Goal: Information Seeking & Learning: Learn about a topic

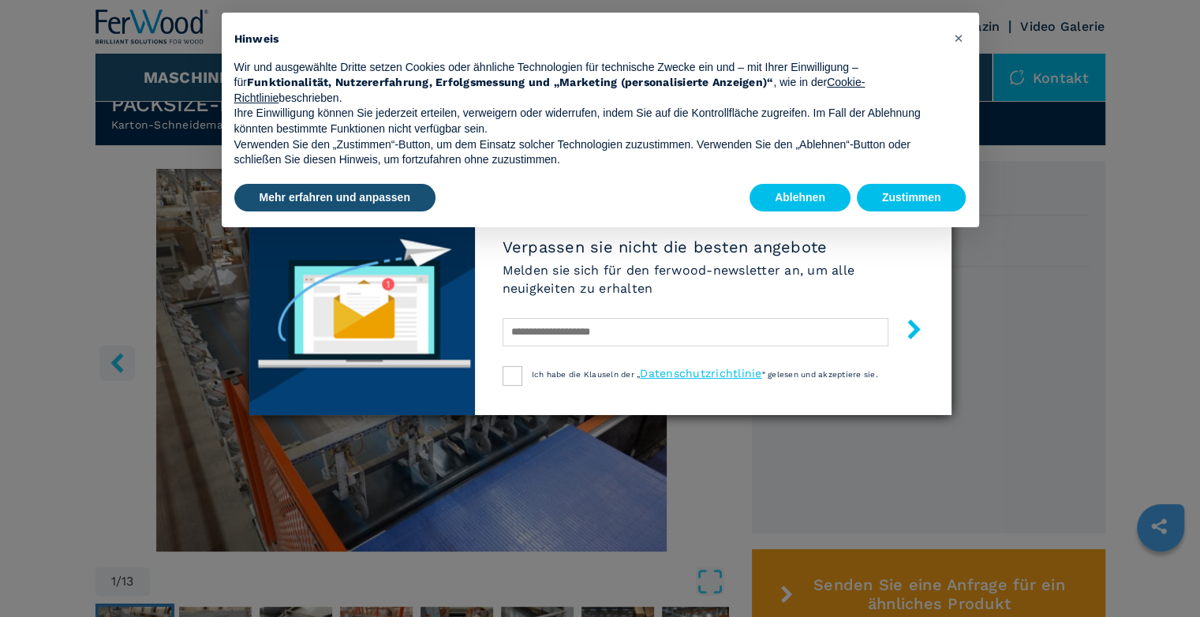
scroll to position [395, 0]
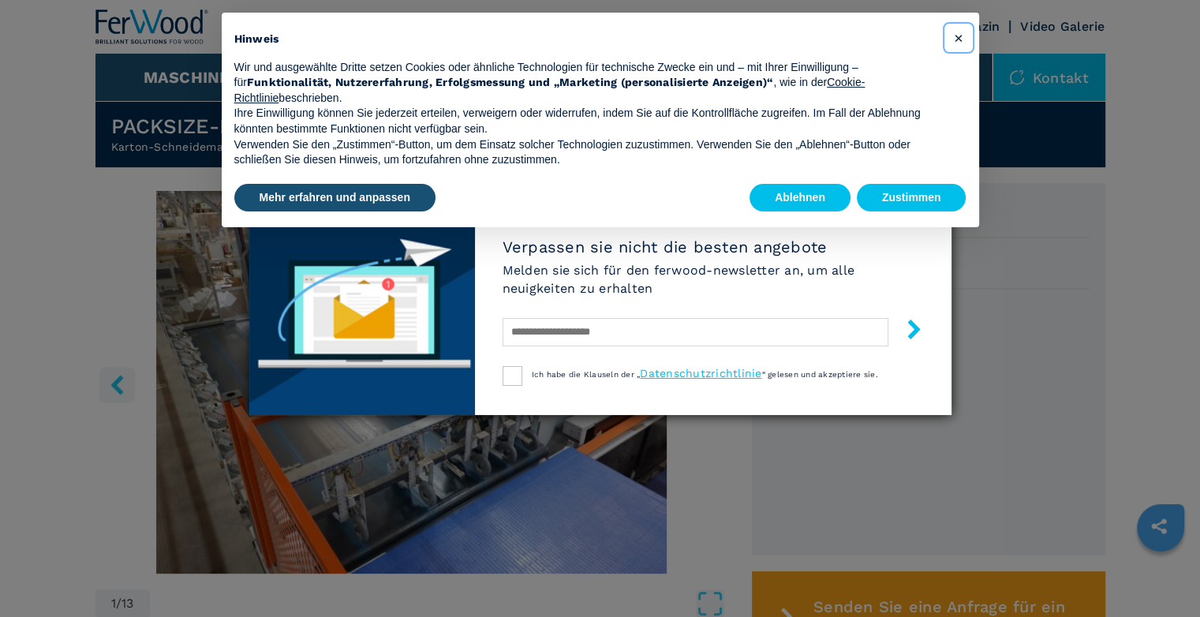
click at [961, 37] on span "×" at bounding box center [957, 37] width 9 height 19
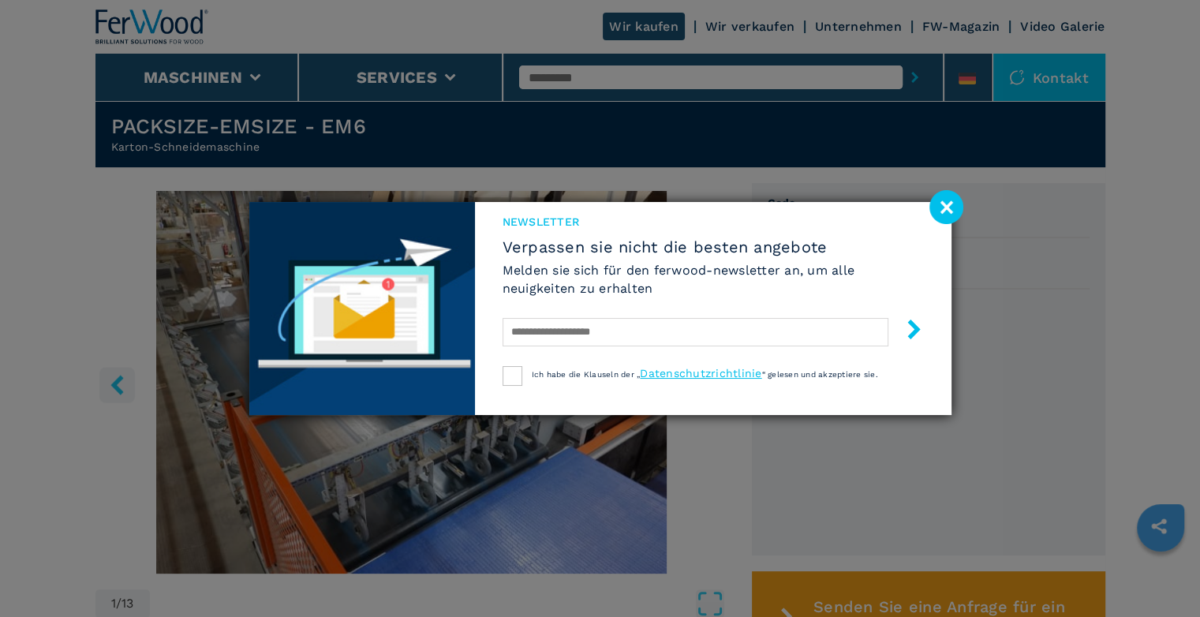
click at [950, 208] on image at bounding box center [947, 207] width 34 height 34
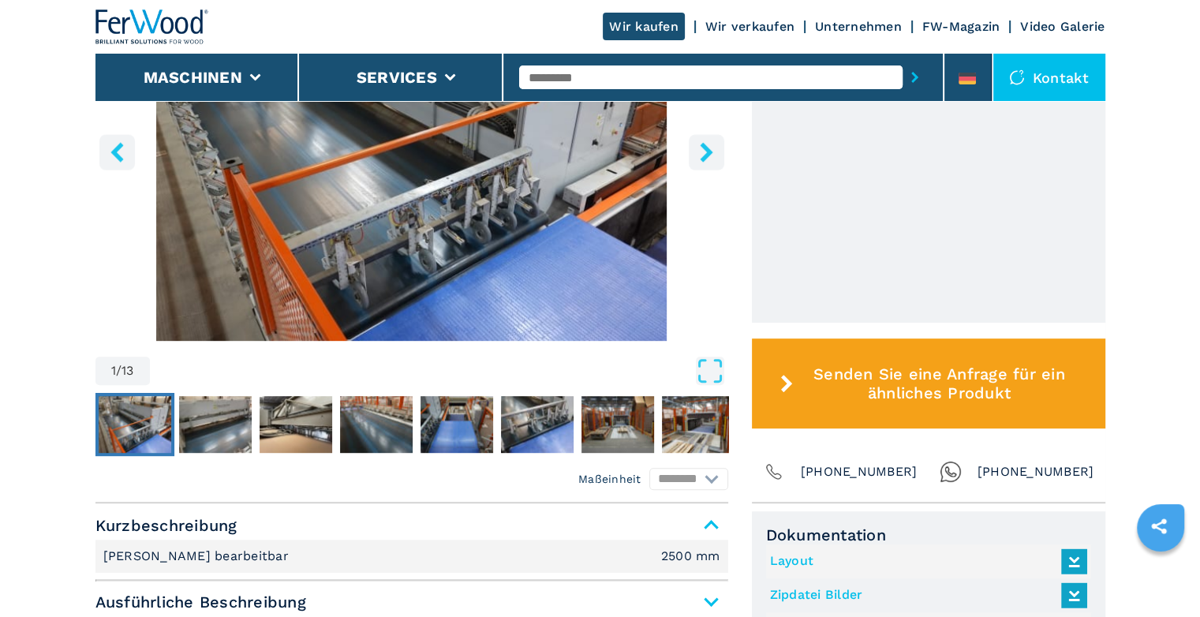
scroll to position [631, 0]
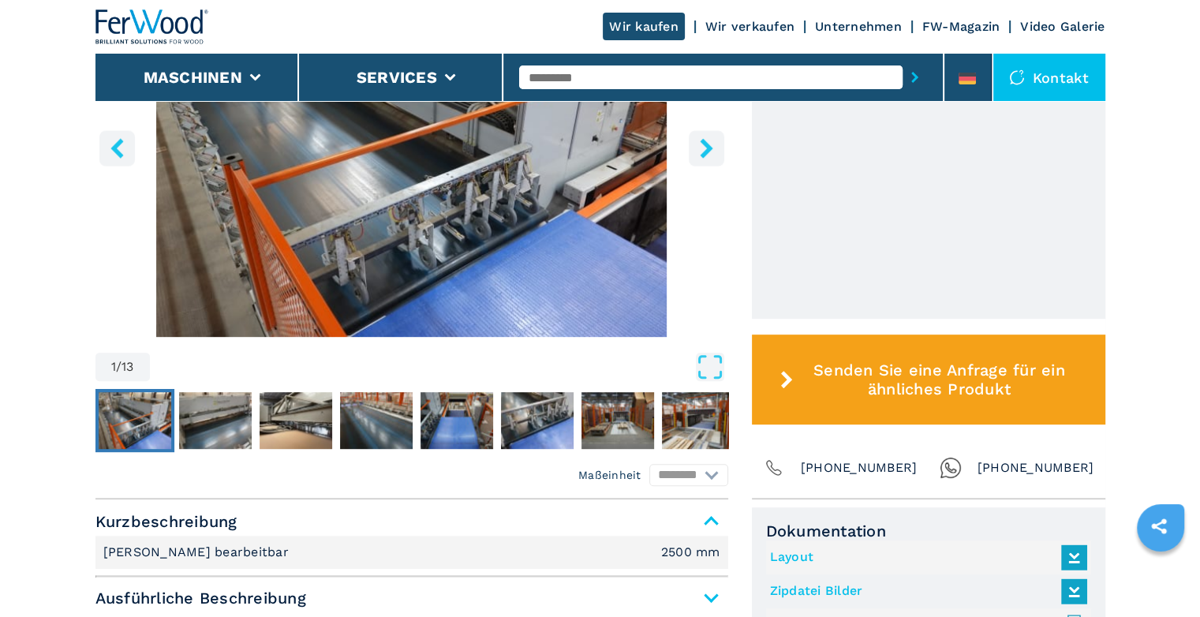
click at [155, 421] on img "Go to Slide 1" at bounding box center [135, 420] width 73 height 57
click at [190, 423] on img "Go to Slide 2" at bounding box center [215, 420] width 73 height 57
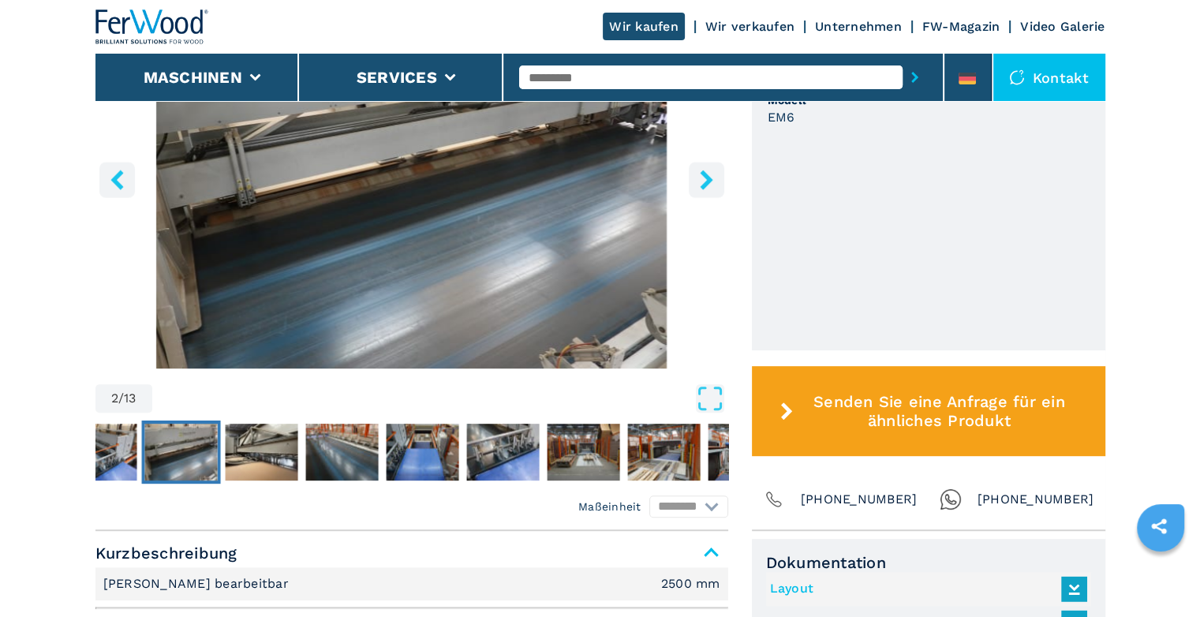
scroll to position [552, 0]
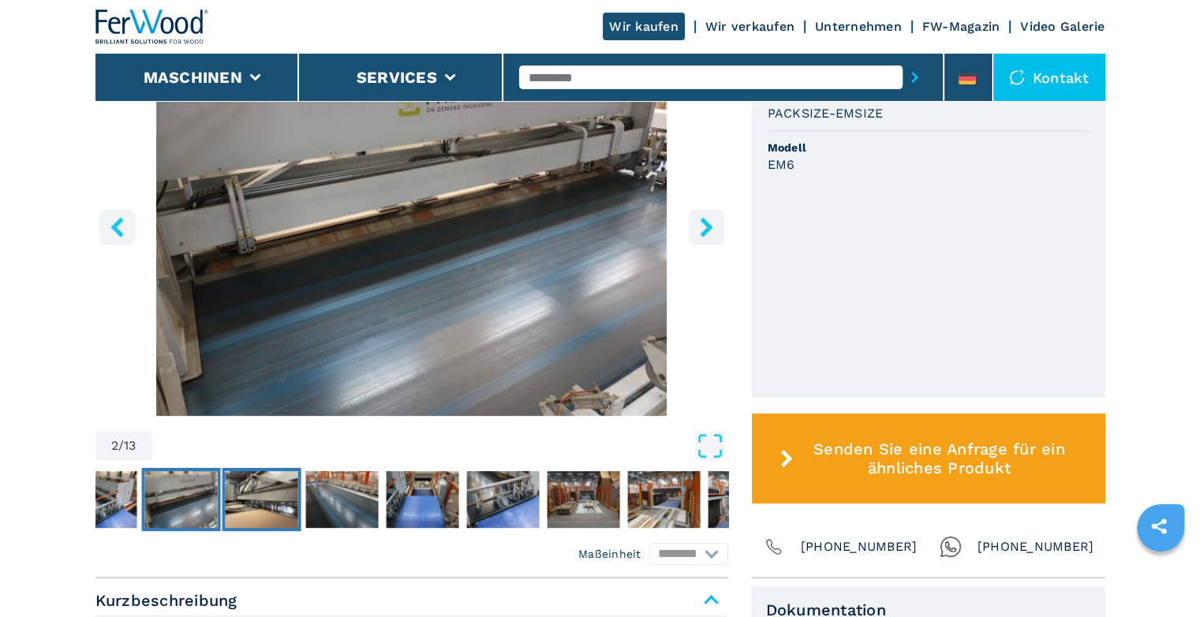
click at [268, 519] on img "Go to Slide 3" at bounding box center [261, 499] width 73 height 57
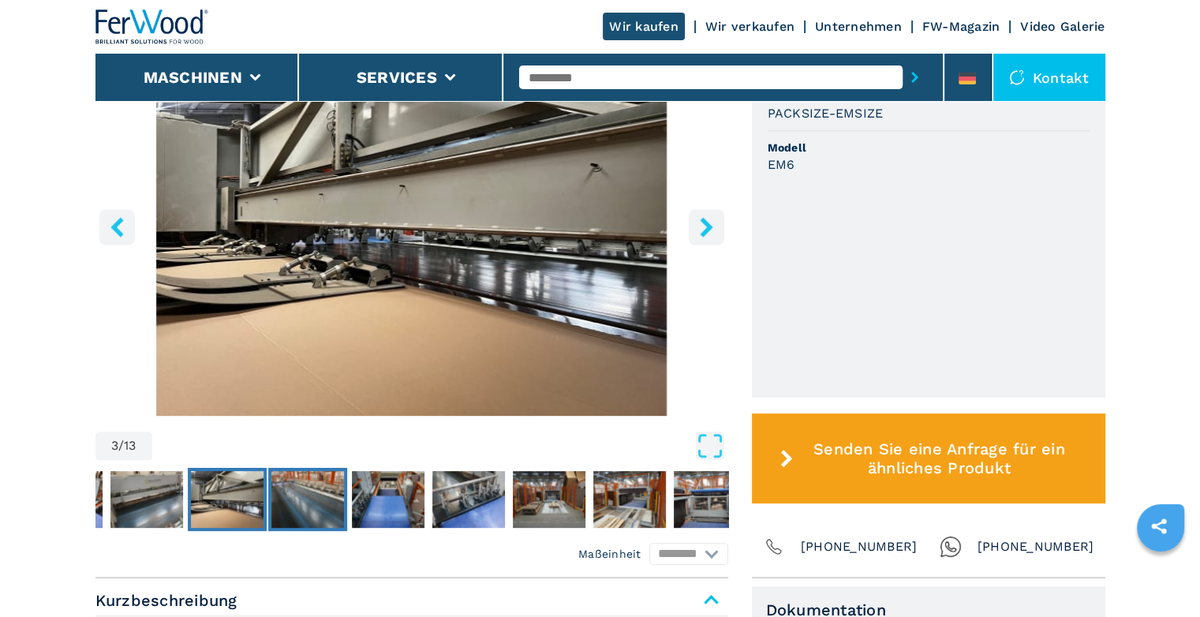
click at [315, 516] on img "Go to Slide 4" at bounding box center [307, 499] width 73 height 57
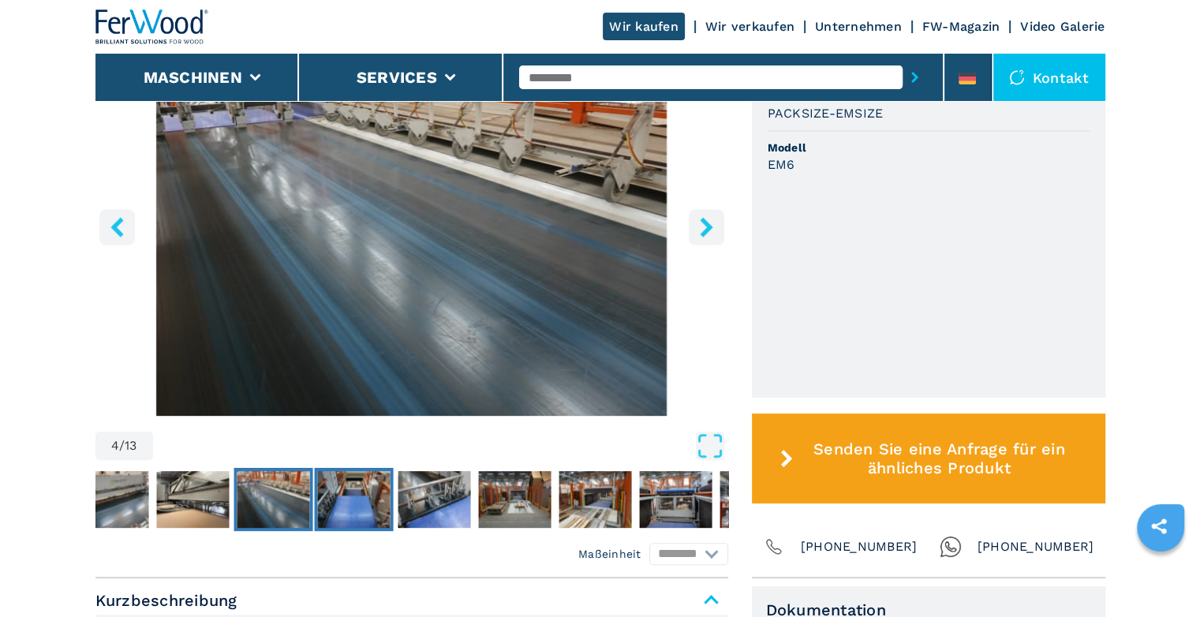
click at [366, 510] on img "Go to Slide 5" at bounding box center [353, 499] width 73 height 57
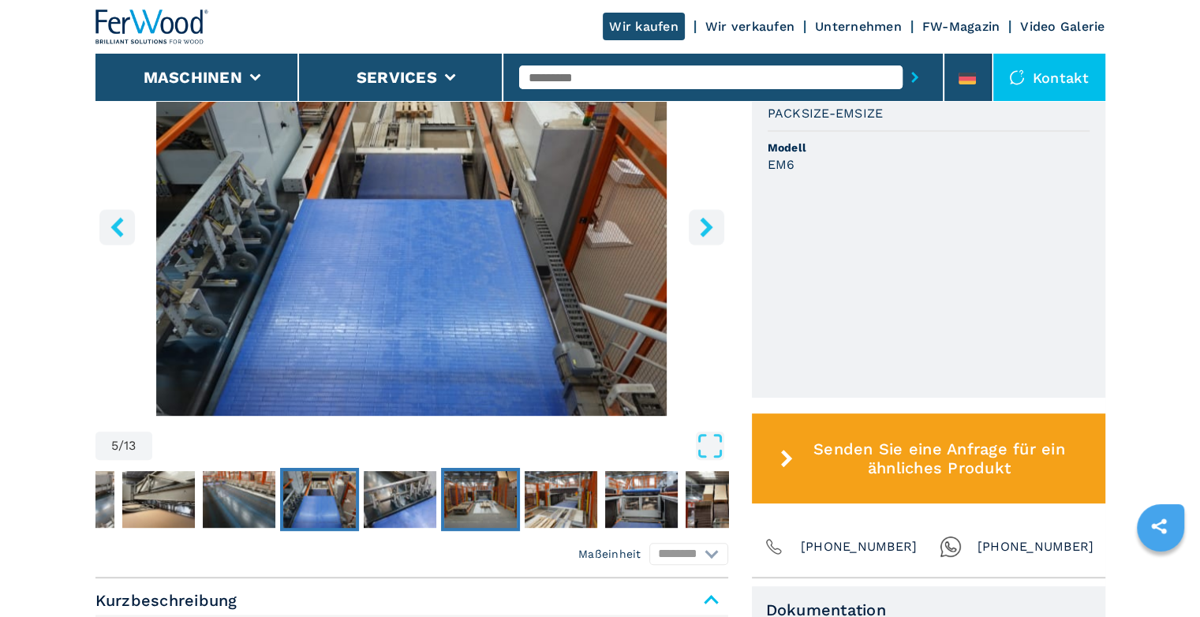
click at [461, 503] on img "Go to Slide 7" at bounding box center [480, 499] width 73 height 57
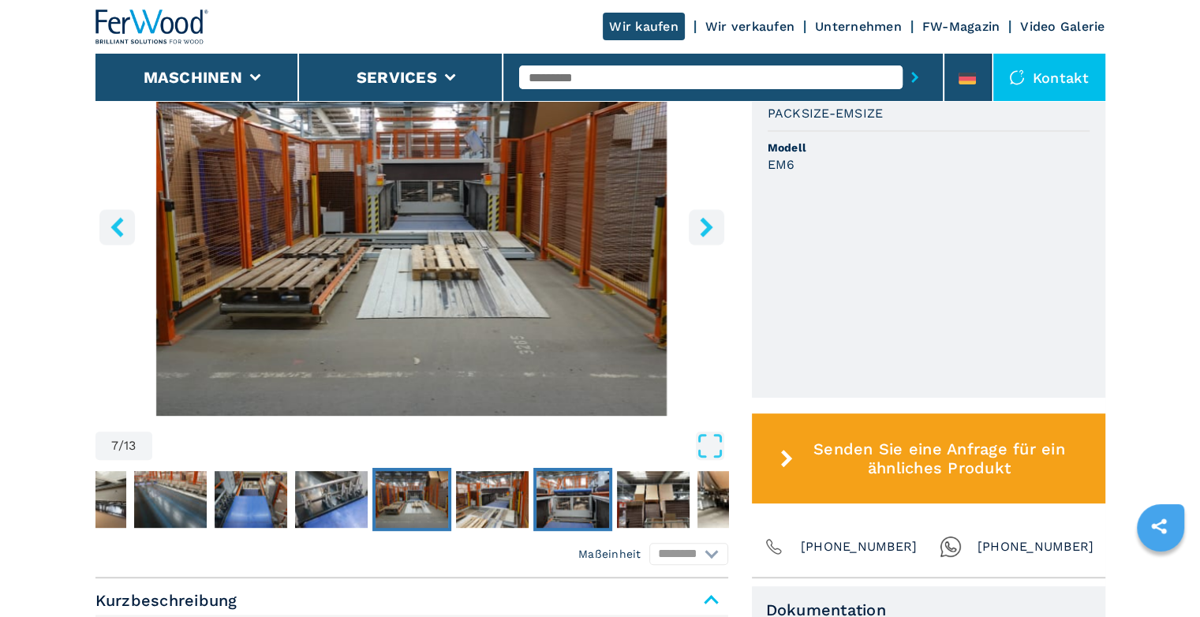
click at [556, 504] on img "Go to Slide 9" at bounding box center [573, 499] width 73 height 57
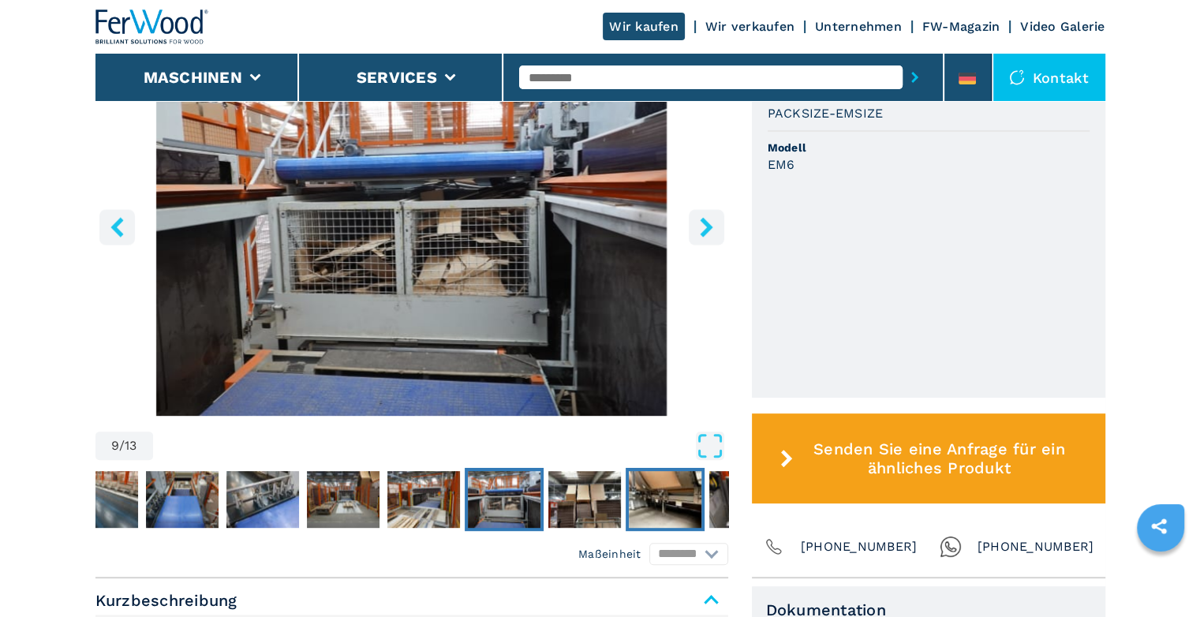
click at [663, 507] on img "Go to Slide 11" at bounding box center [665, 499] width 73 height 57
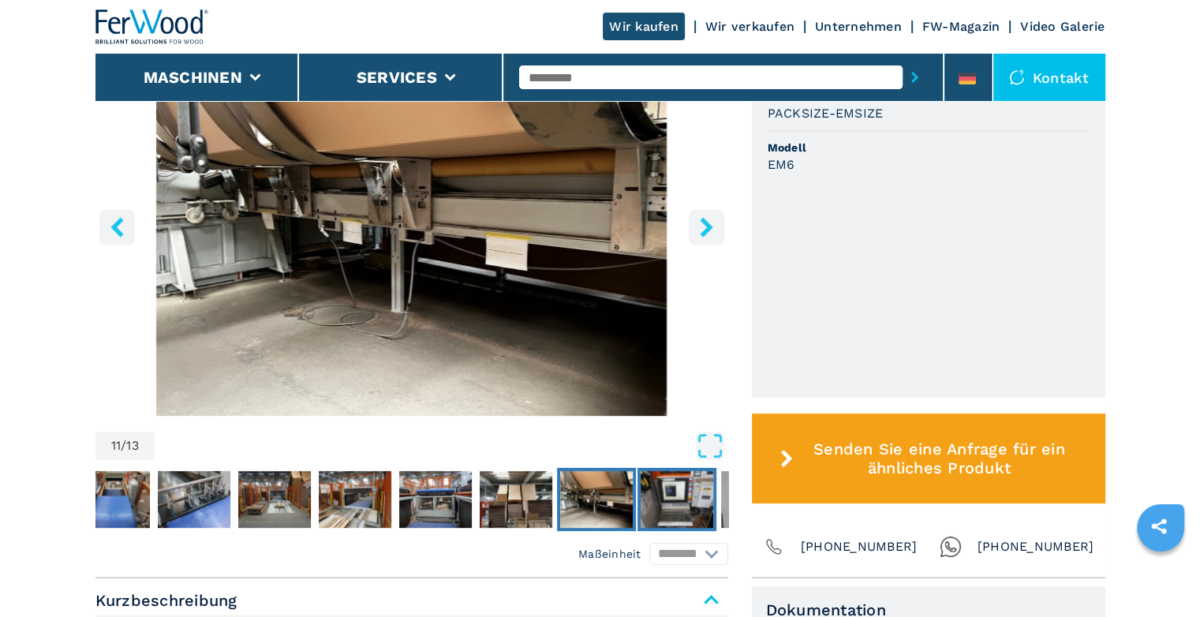
click at [685, 507] on img "Go to Slide 12" at bounding box center [677, 499] width 73 height 57
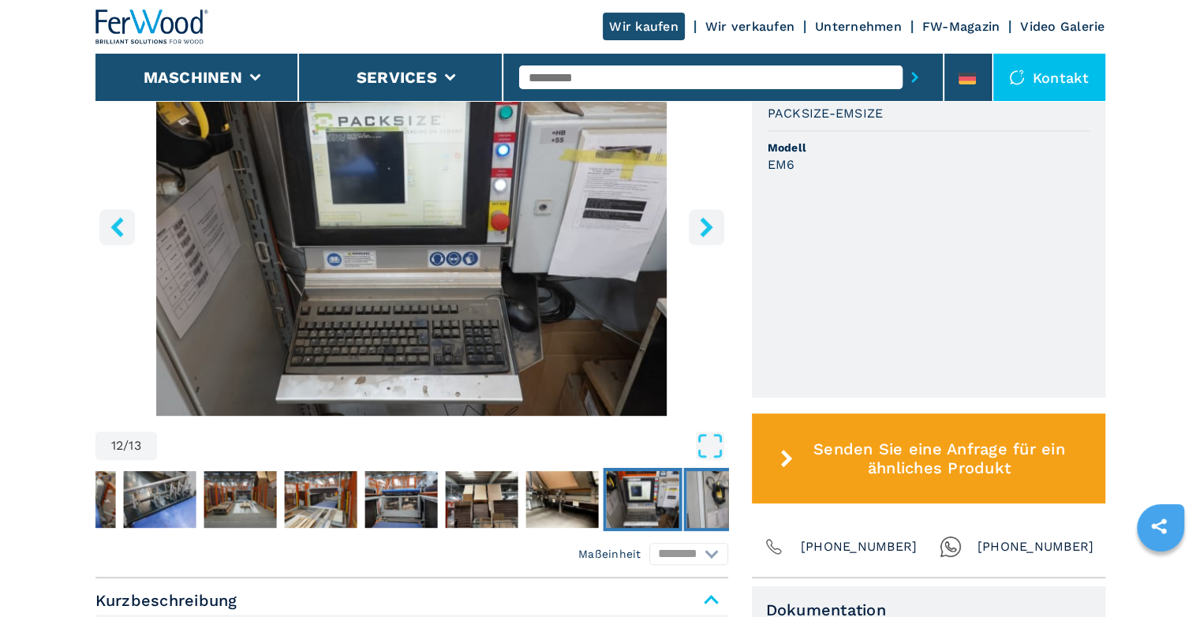
click at [699, 503] on img "Go to Slide 13" at bounding box center [723, 499] width 73 height 57
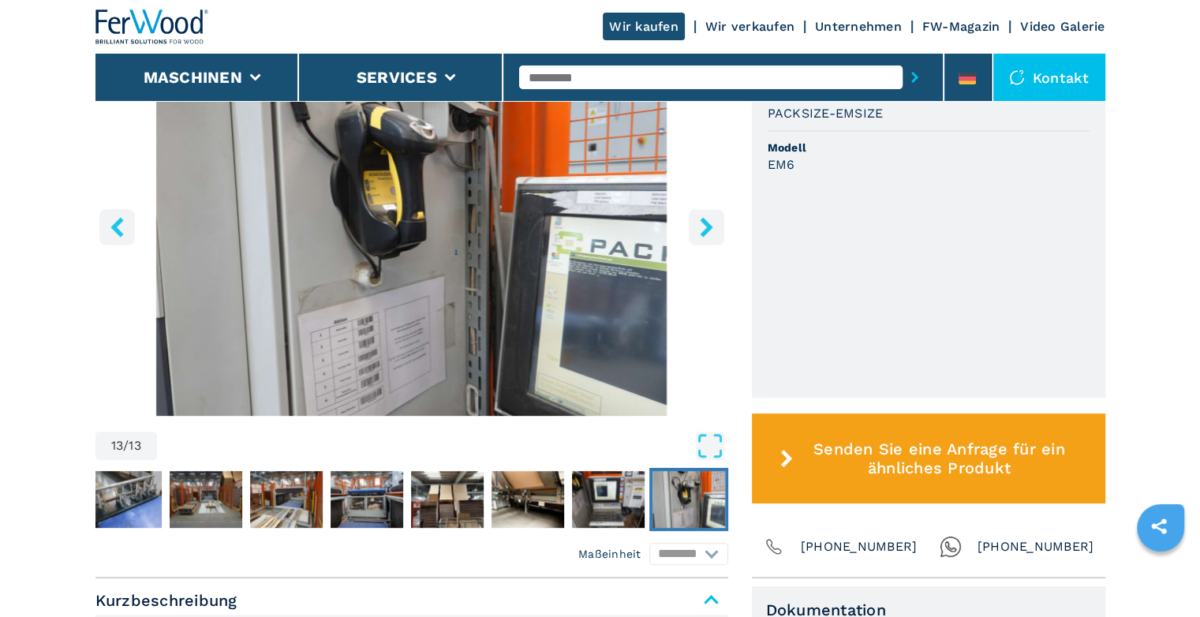
click at [700, 503] on img "Go to Slide 13" at bounding box center [689, 499] width 73 height 57
click at [130, 503] on img "Go to Slide 6" at bounding box center [125, 499] width 73 height 57
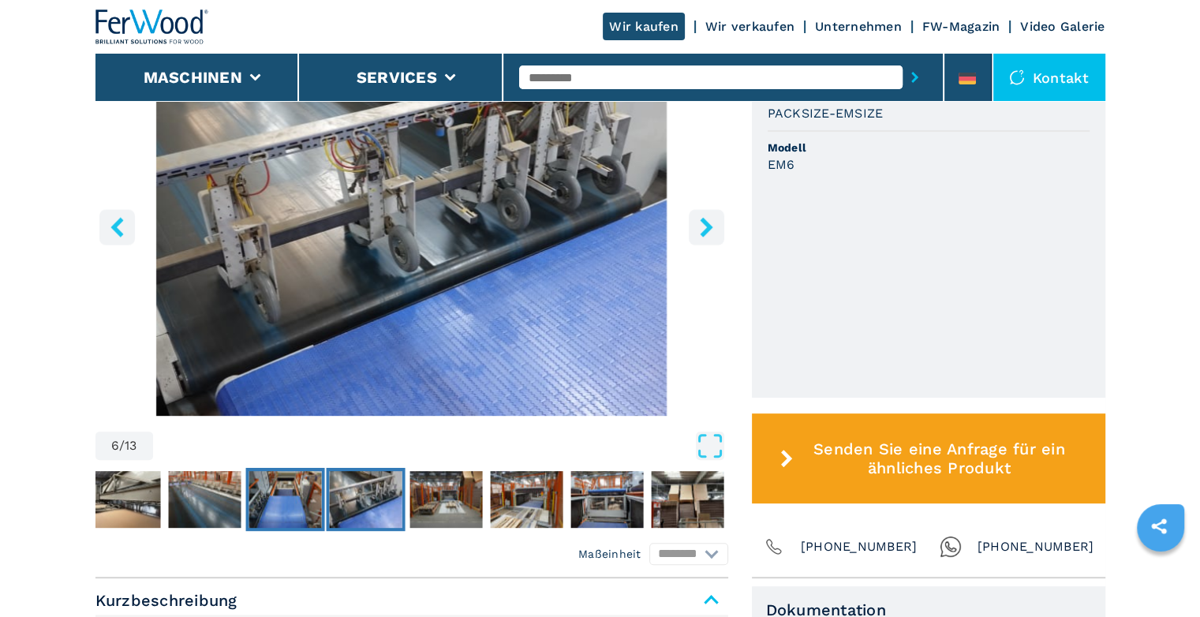
click at [269, 512] on img "Go to Slide 5" at bounding box center [285, 499] width 73 height 57
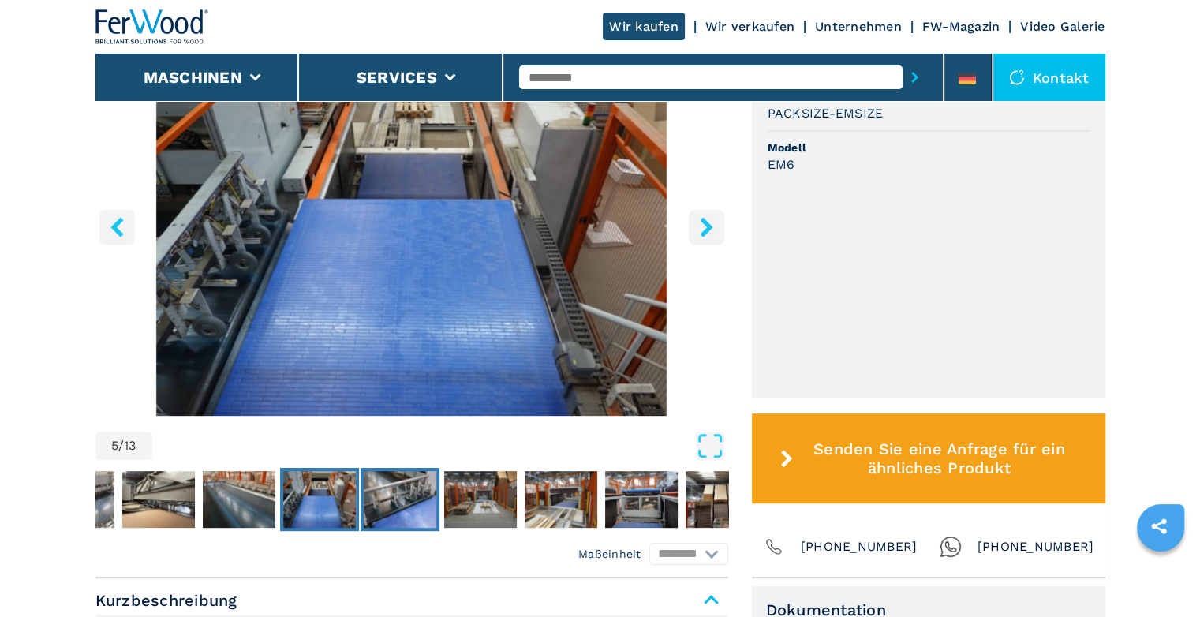
click at [381, 515] on img "Go to Slide 6" at bounding box center [400, 499] width 73 height 57
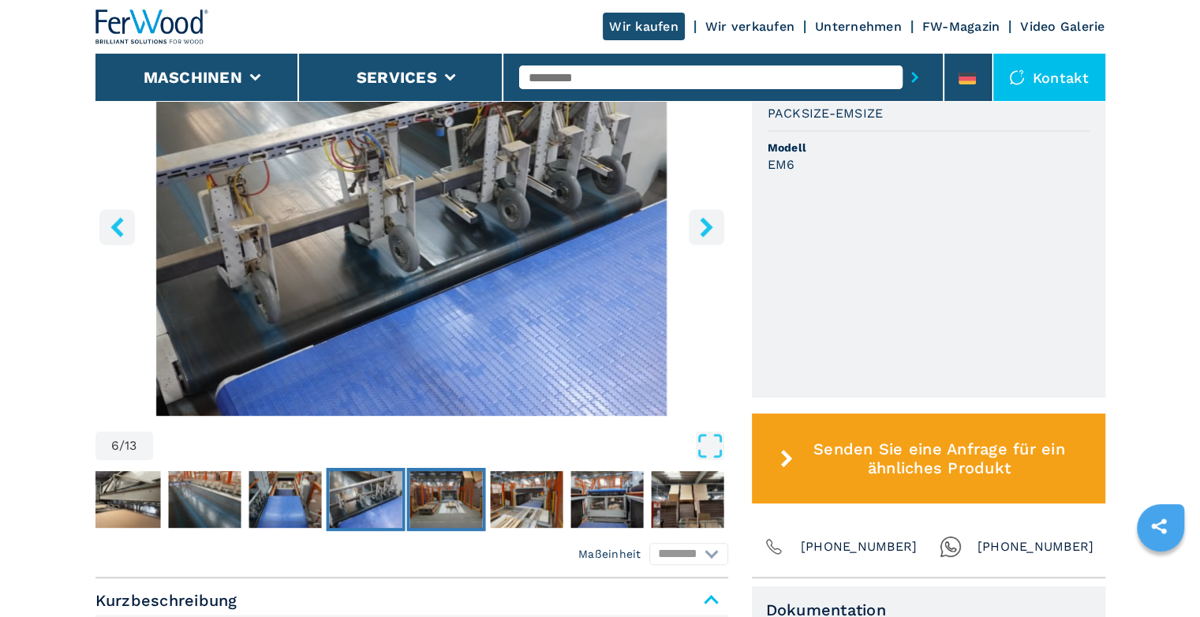
click at [443, 512] on img "Go to Slide 7" at bounding box center [446, 499] width 73 height 57
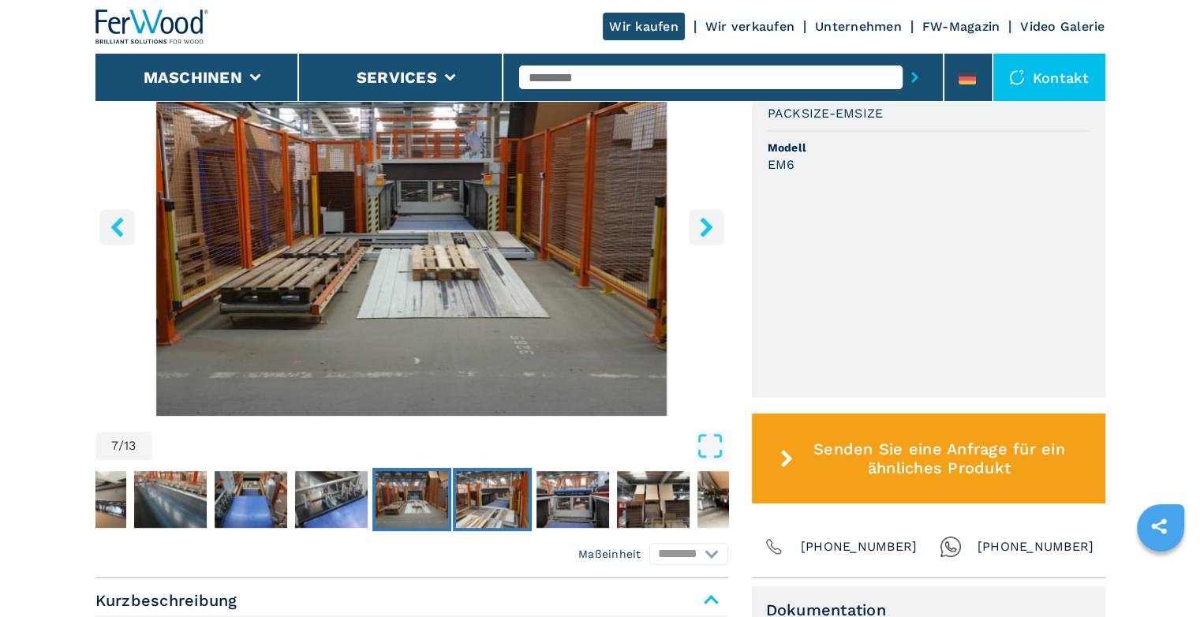
click at [492, 509] on img "Go to Slide 8" at bounding box center [492, 499] width 73 height 57
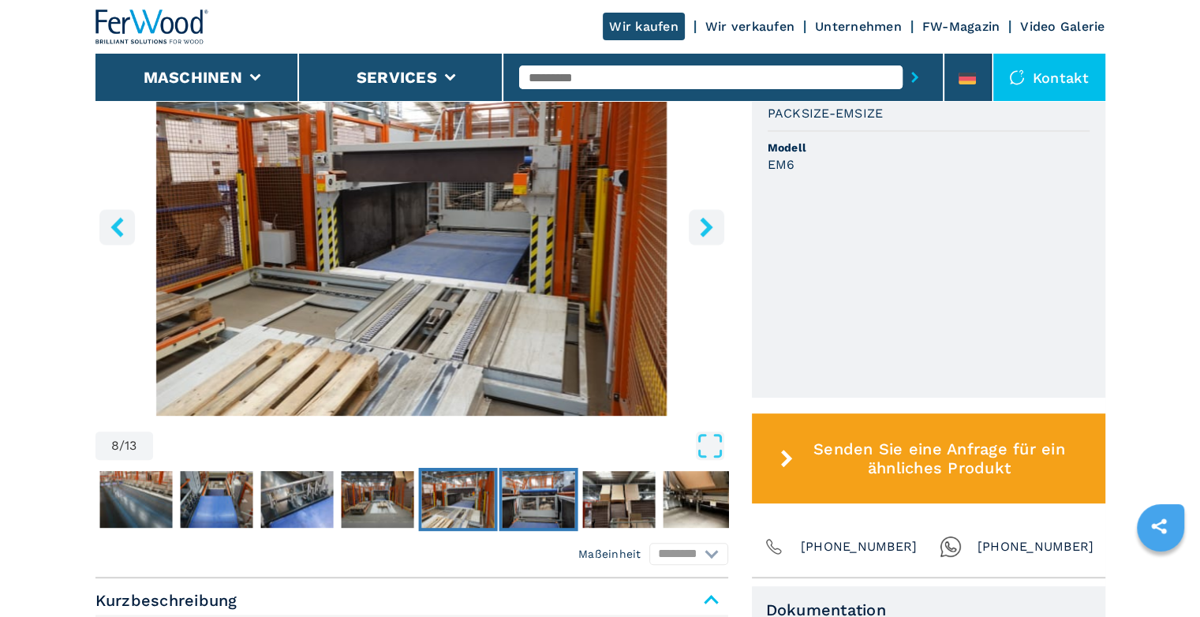
click at [515, 507] on img "Go to Slide 9" at bounding box center [538, 499] width 73 height 57
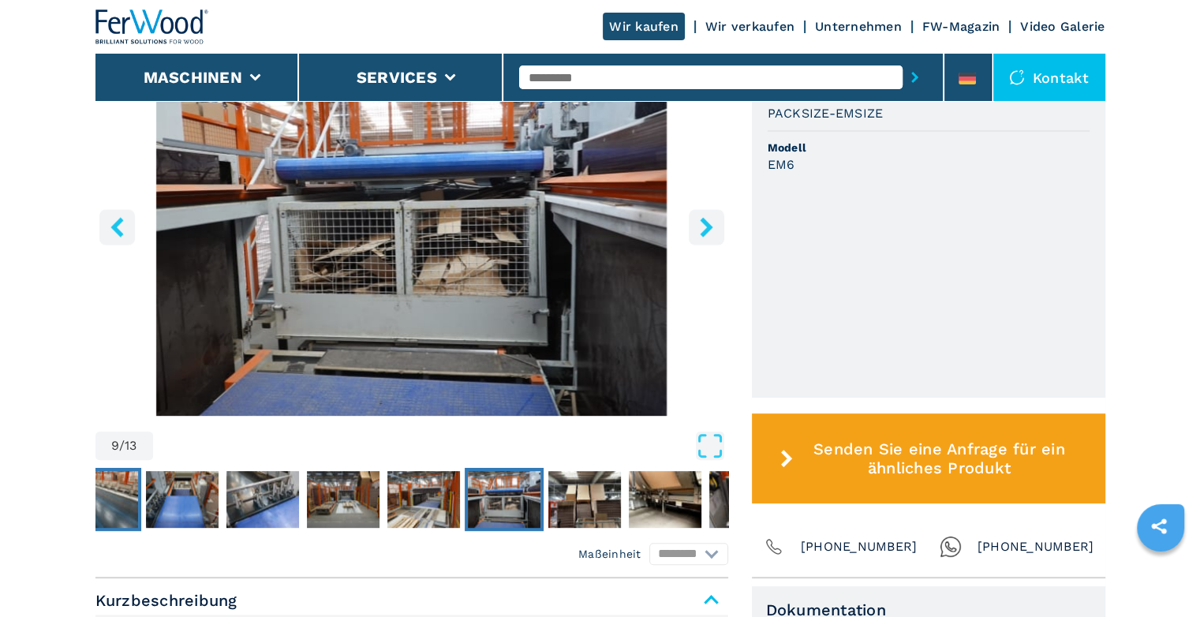
click at [112, 496] on img "Go to Slide 4" at bounding box center [101, 499] width 73 height 57
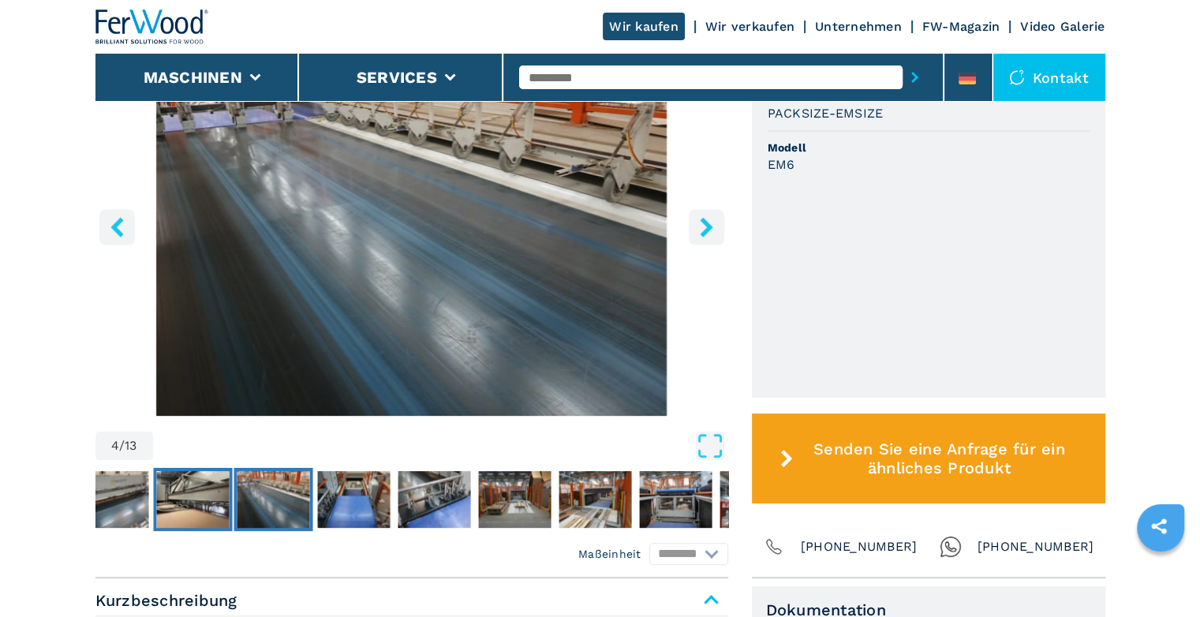
click at [188, 501] on img "Go to Slide 3" at bounding box center [192, 499] width 73 height 57
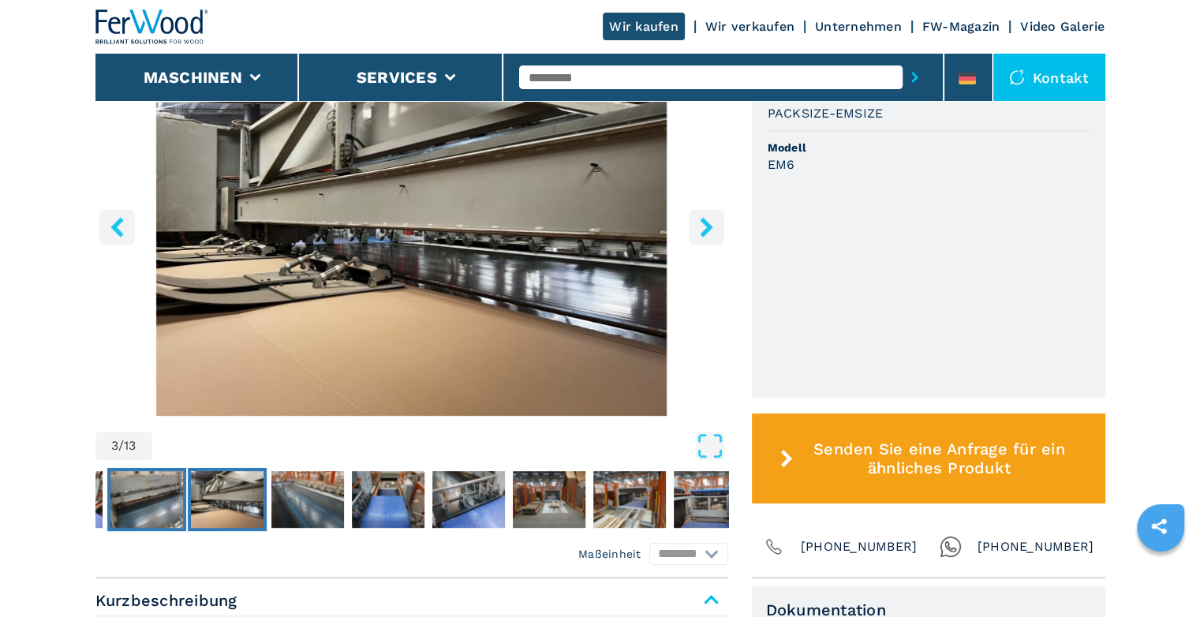
click at [136, 503] on img "Go to Slide 2" at bounding box center [146, 499] width 73 height 57
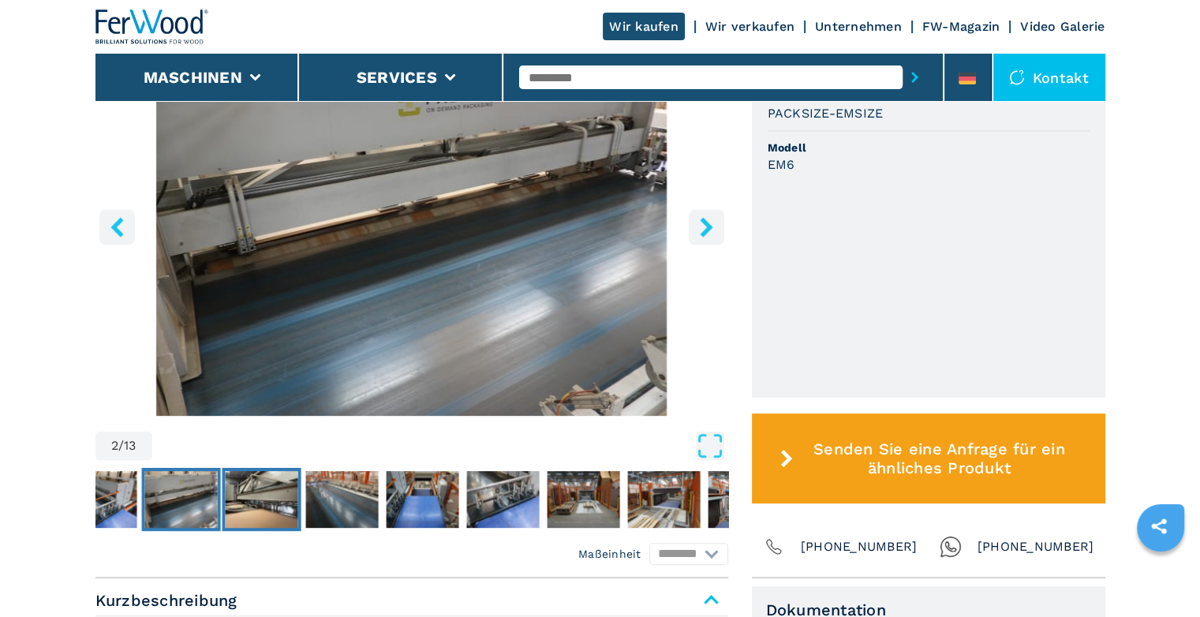
click at [234, 500] on img "Go to Slide 3" at bounding box center [261, 499] width 73 height 57
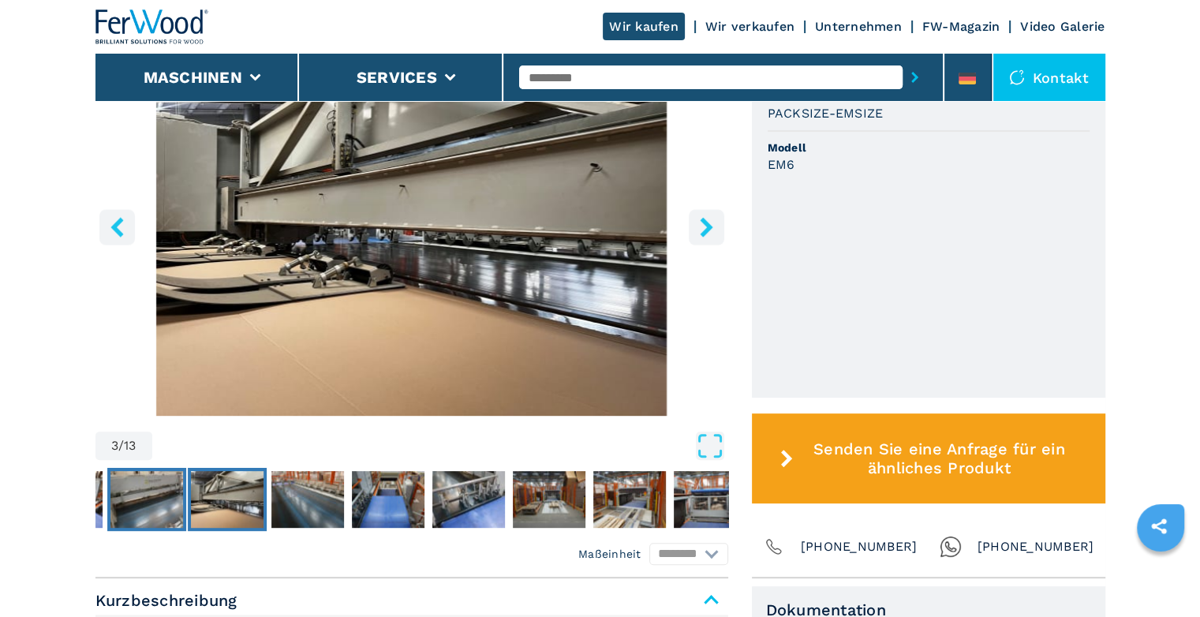
click at [182, 501] on img "Go to Slide 2" at bounding box center [146, 499] width 73 height 57
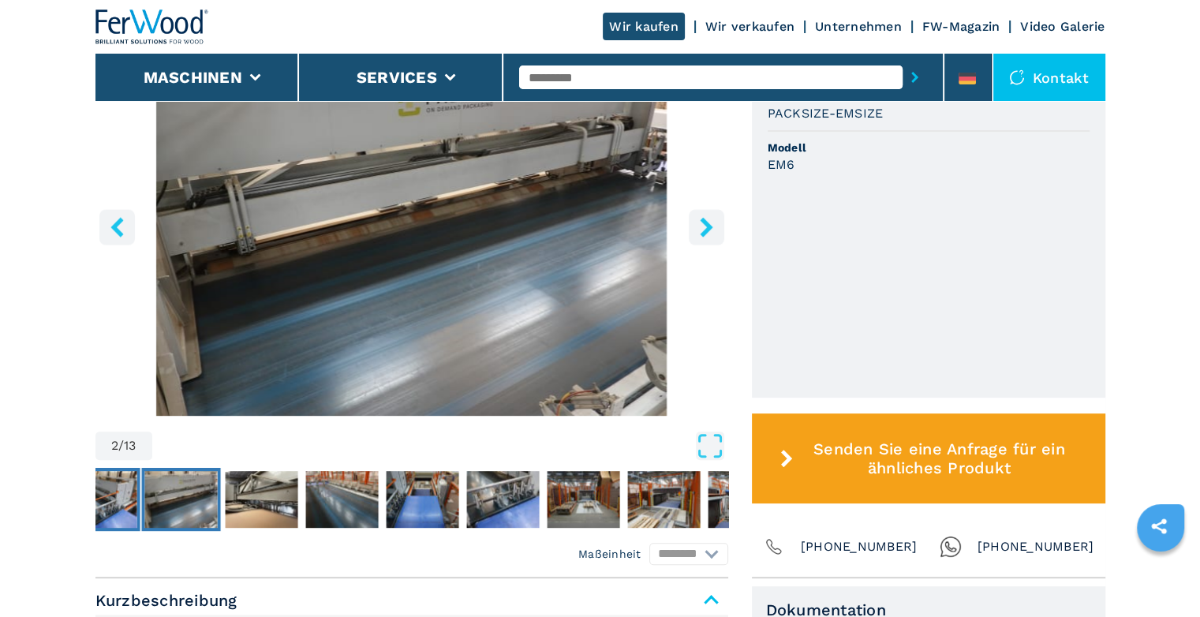
click at [129, 502] on img "Go to Slide 1" at bounding box center [100, 499] width 73 height 57
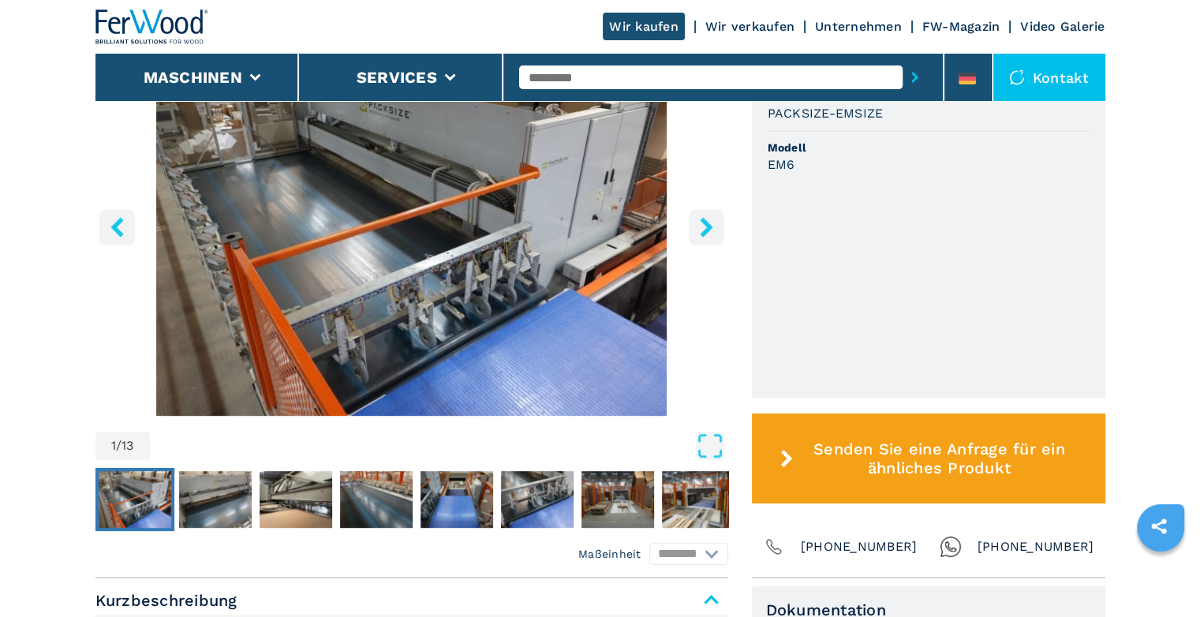
click at [108, 503] on img "Go to Slide 1" at bounding box center [135, 499] width 73 height 57
click at [286, 503] on img "Go to Slide 3" at bounding box center [296, 499] width 73 height 57
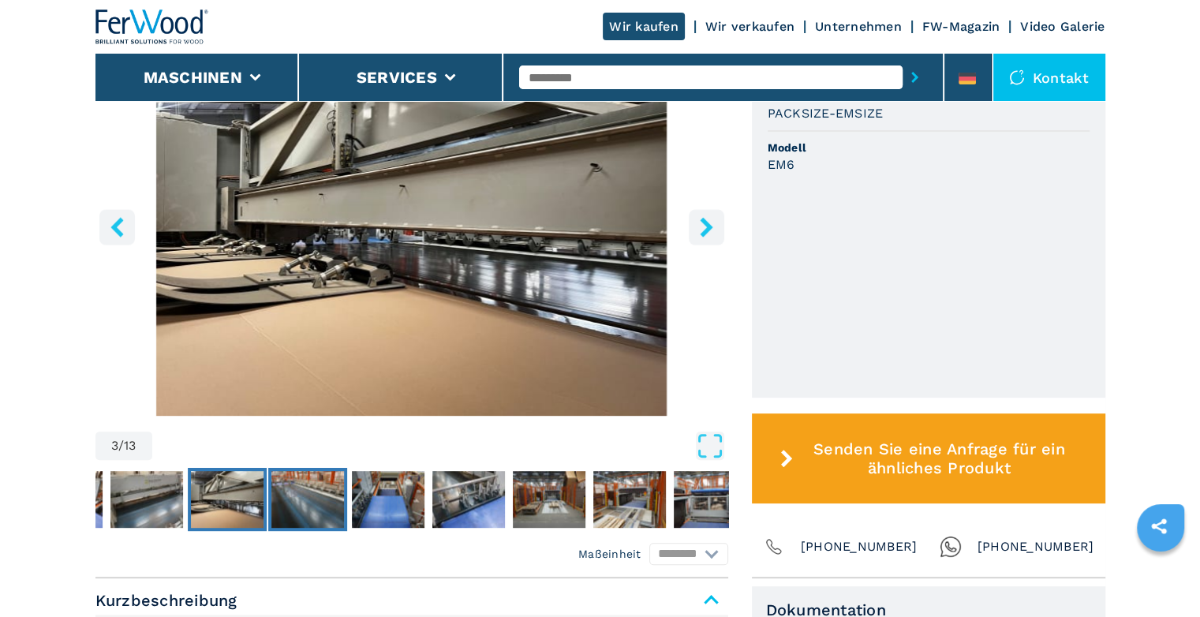
click at [326, 507] on img "Go to Slide 4" at bounding box center [307, 499] width 73 height 57
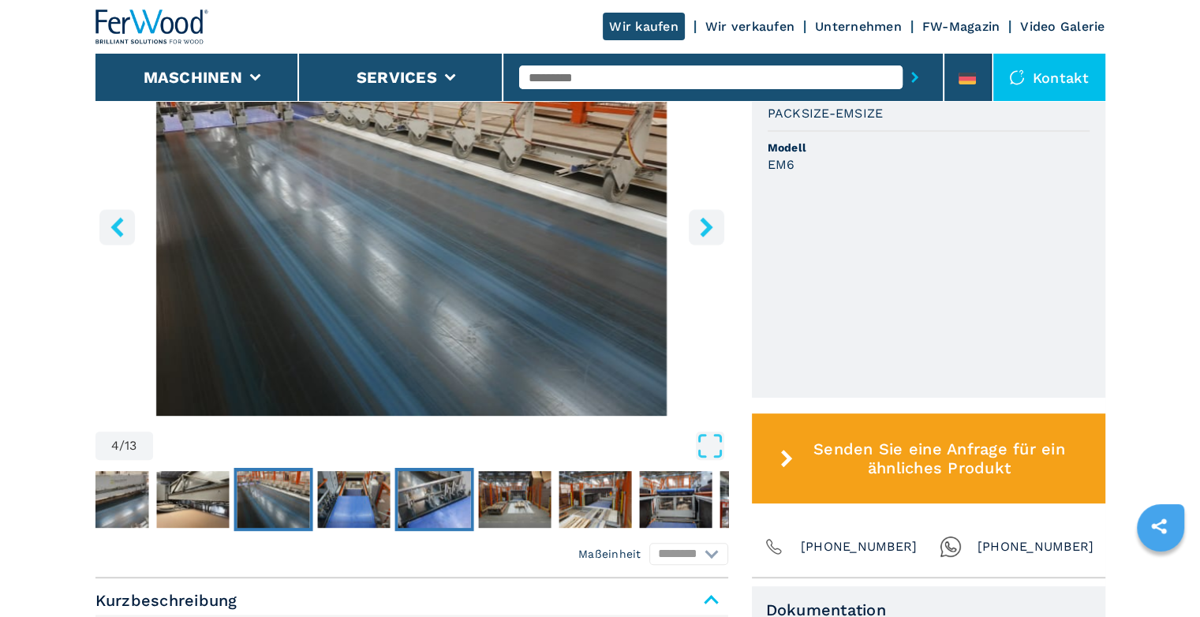
click at [407, 509] on img "Go to Slide 6" at bounding box center [434, 499] width 73 height 57
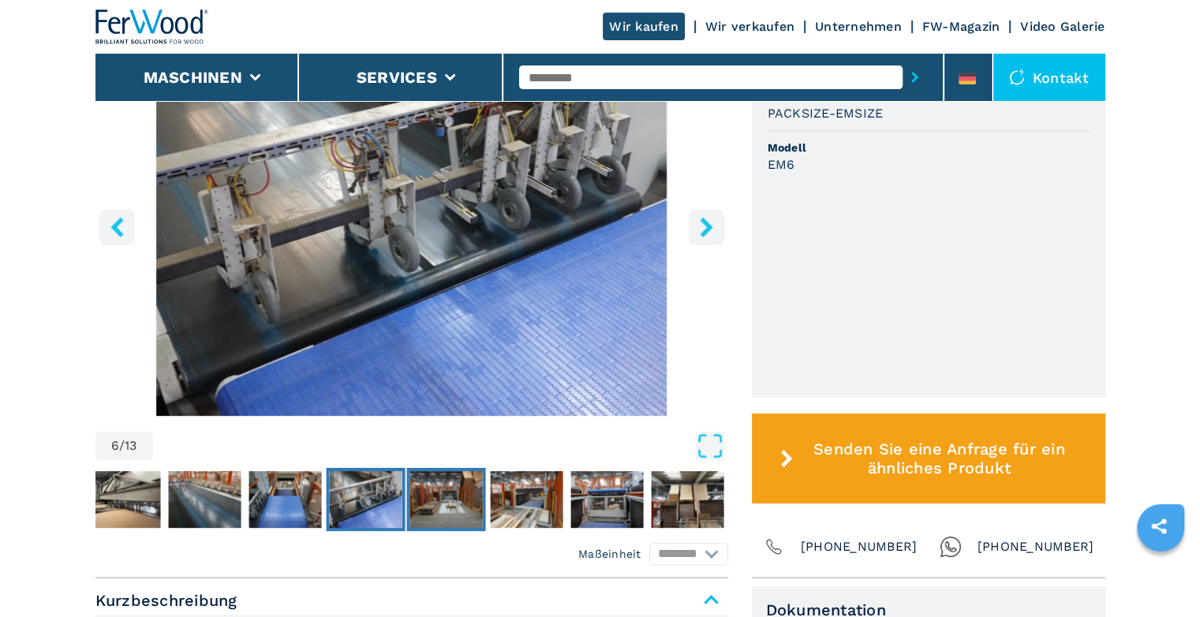
click at [455, 507] on img "Go to Slide 7" at bounding box center [446, 499] width 73 height 57
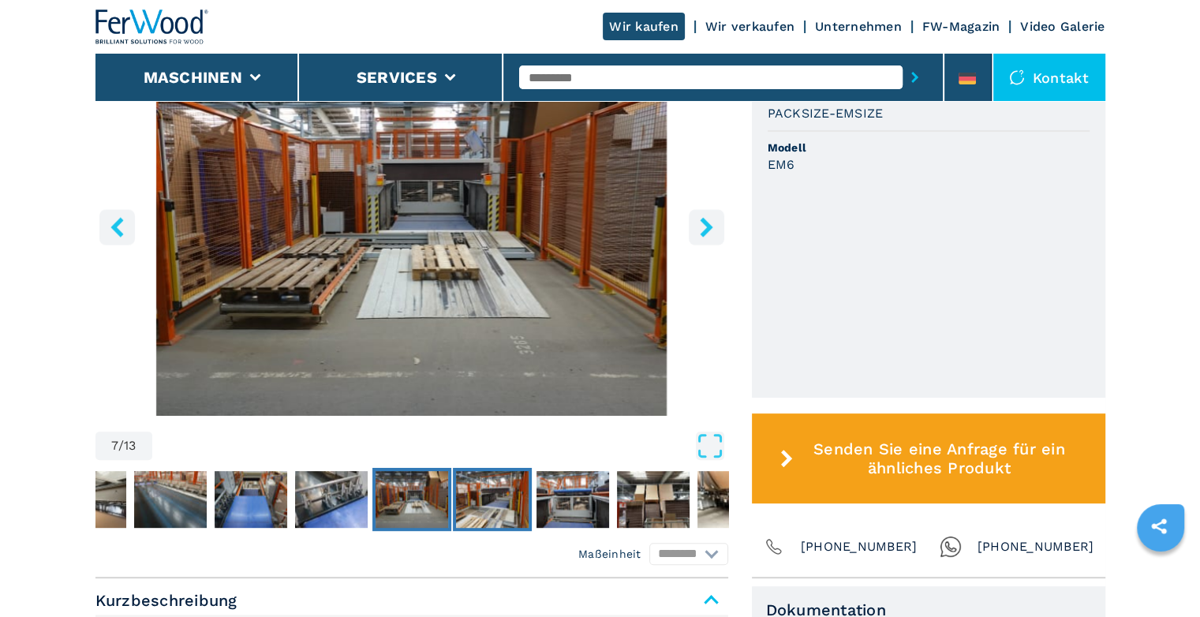
click at [470, 508] on img "Go to Slide 8" at bounding box center [492, 499] width 73 height 57
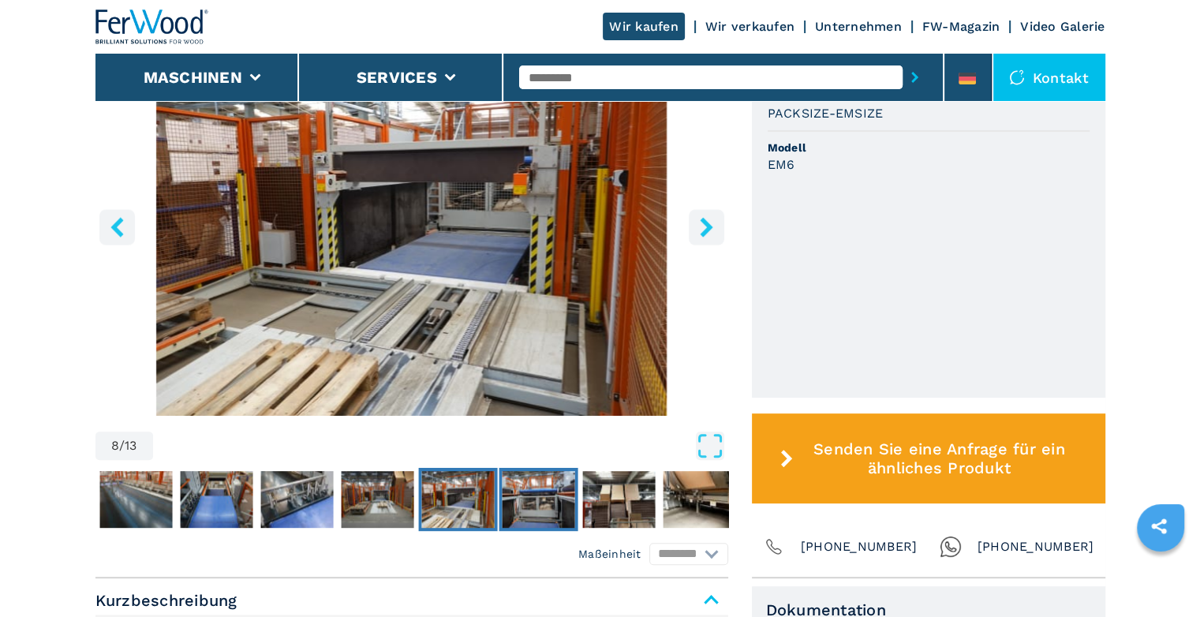
click at [500, 509] on button "Go to Slide 9" at bounding box center [538, 499] width 79 height 63
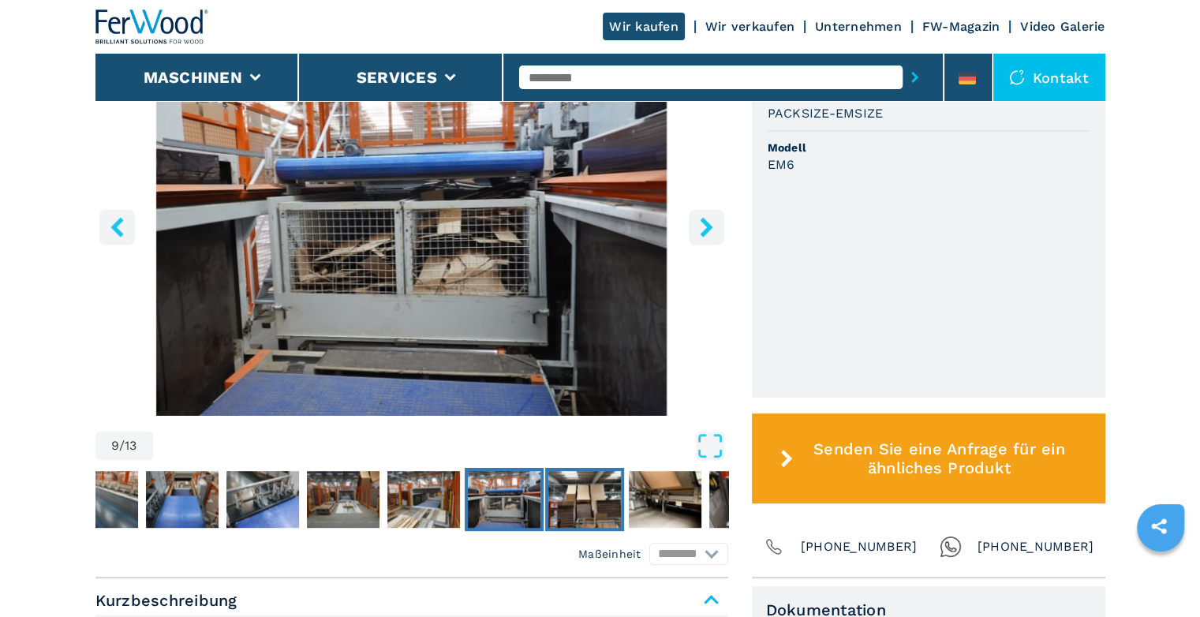
click at [570, 507] on img "Go to Slide 10" at bounding box center [584, 499] width 73 height 57
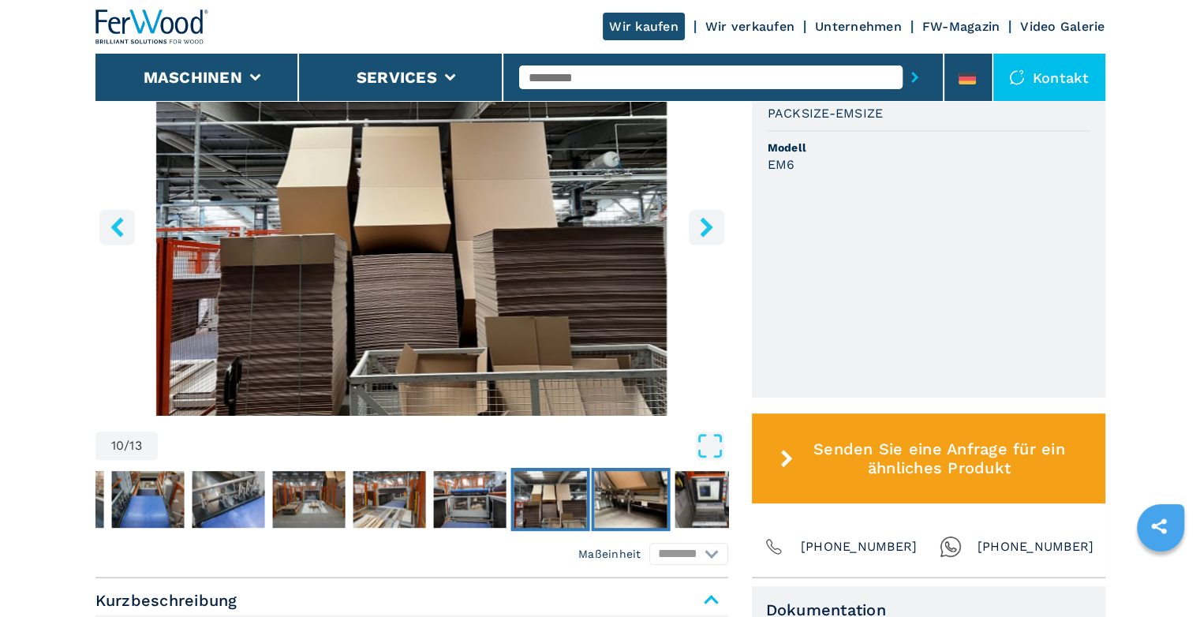
click at [612, 504] on img "Go to Slide 11" at bounding box center [630, 499] width 73 height 57
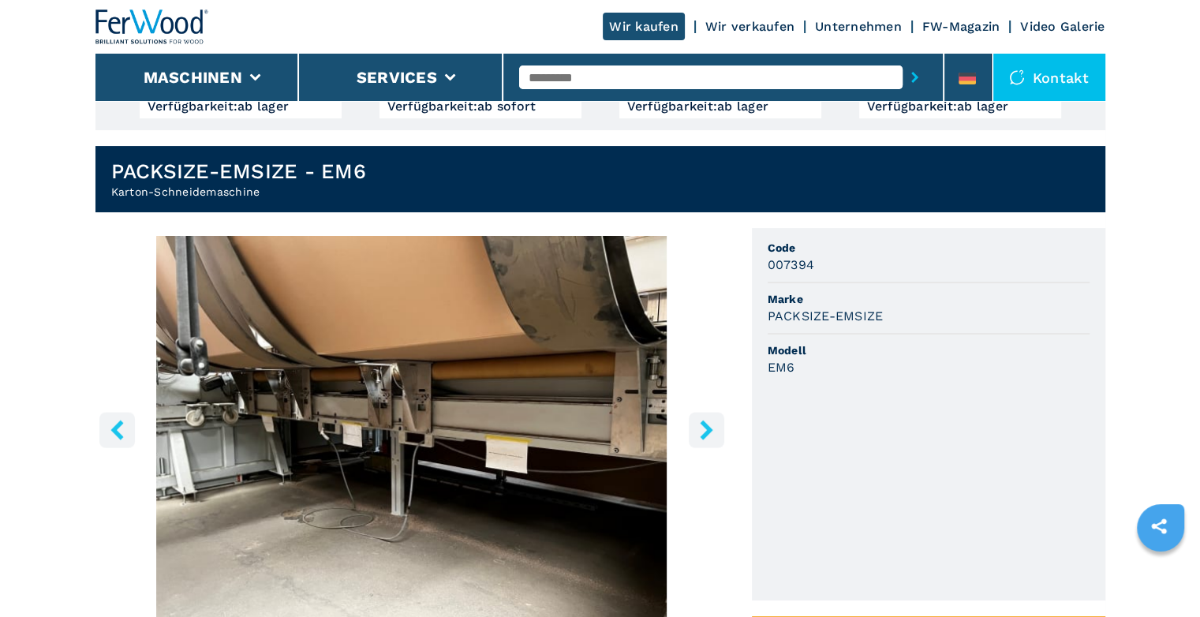
scroll to position [345, 0]
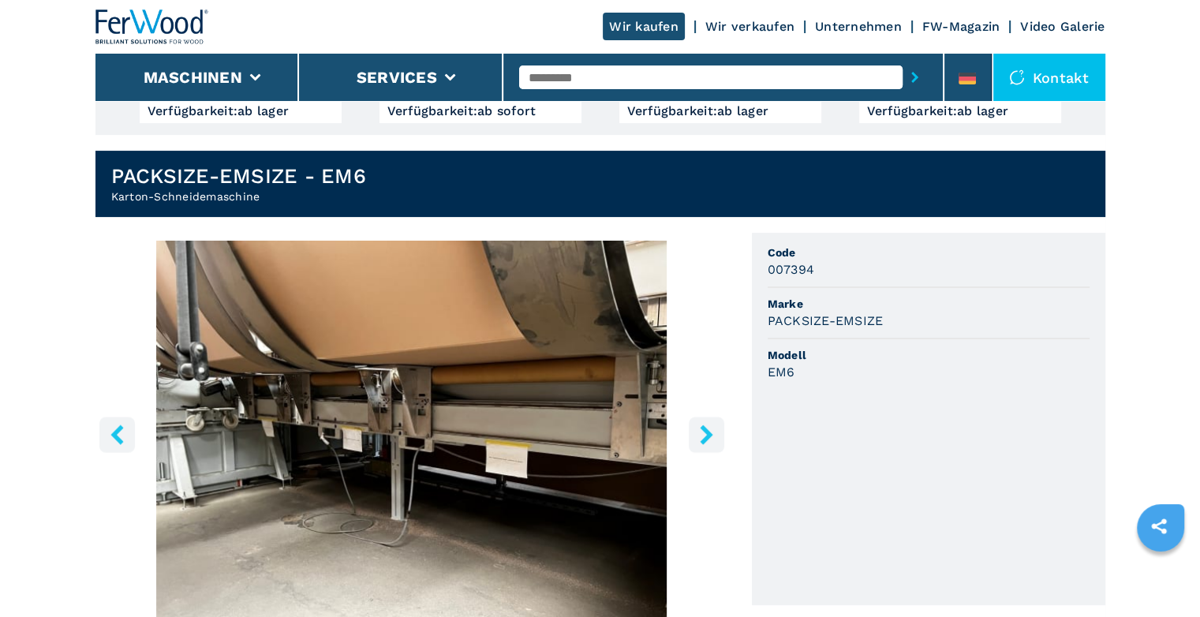
click at [701, 427] on icon "right-button" at bounding box center [706, 435] width 13 height 20
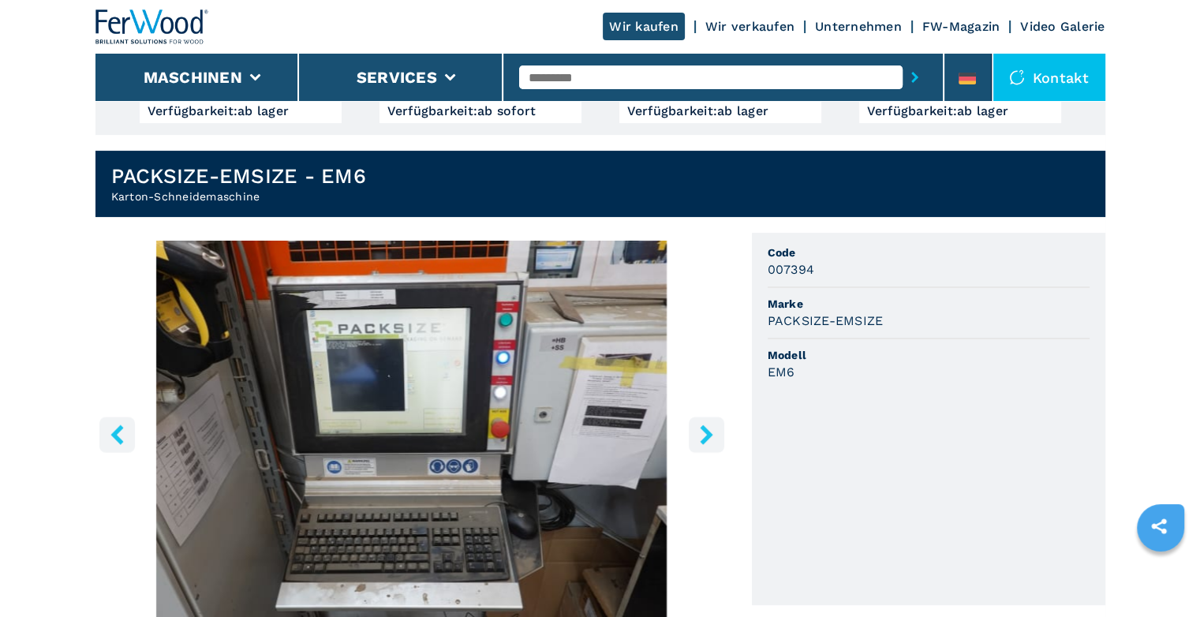
click at [702, 427] on icon "right-button" at bounding box center [706, 435] width 13 height 20
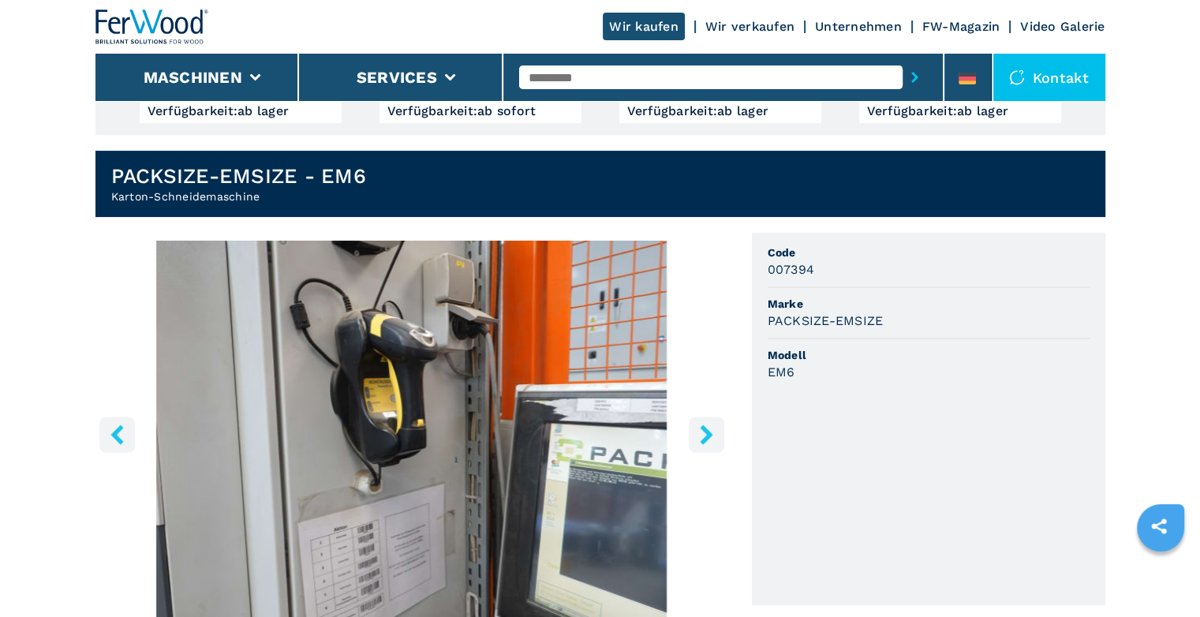
click at [702, 427] on icon "right-button" at bounding box center [706, 435] width 13 height 20
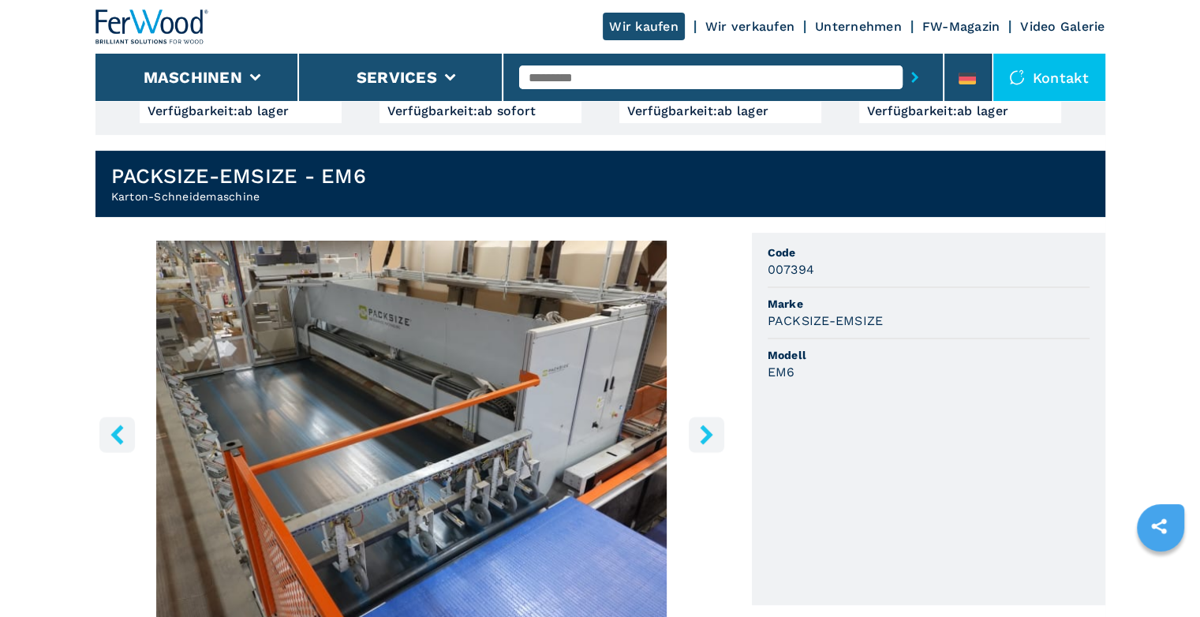
click at [702, 427] on icon "right-button" at bounding box center [706, 435] width 13 height 20
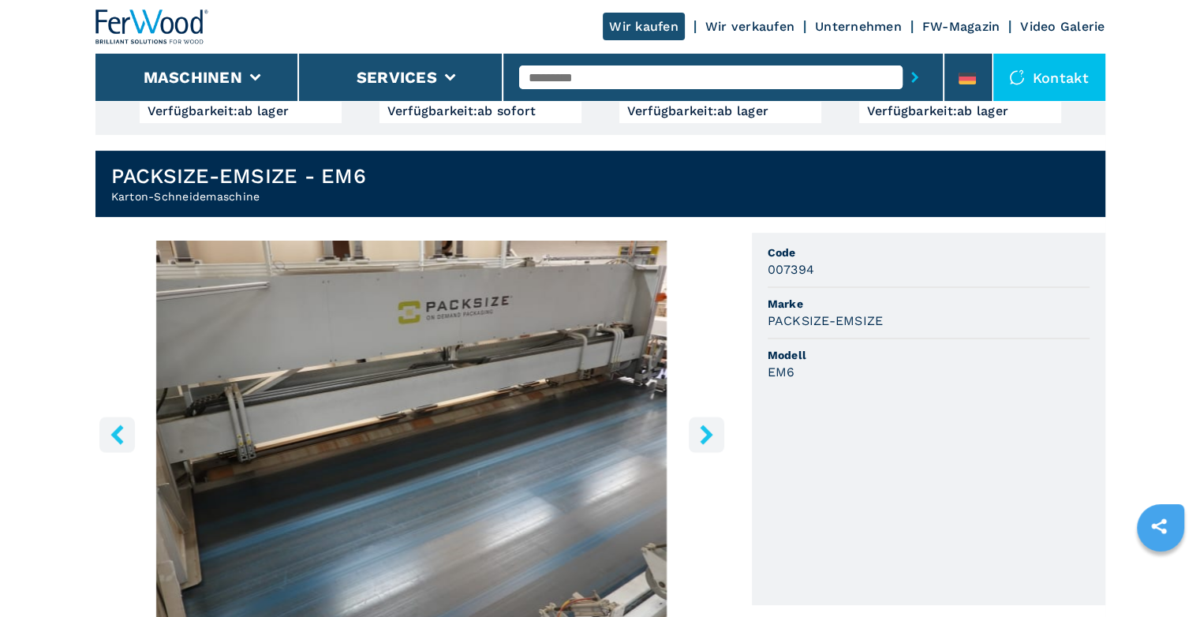
click at [702, 427] on icon "right-button" at bounding box center [706, 435] width 13 height 20
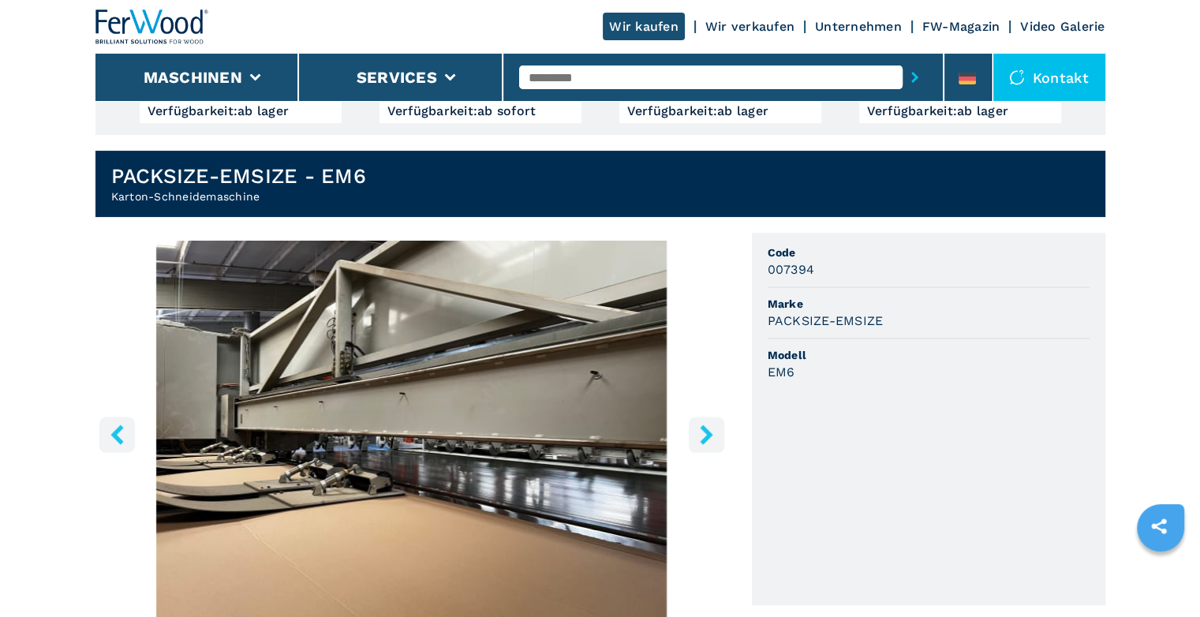
click at [702, 427] on icon "right-button" at bounding box center [706, 435] width 13 height 20
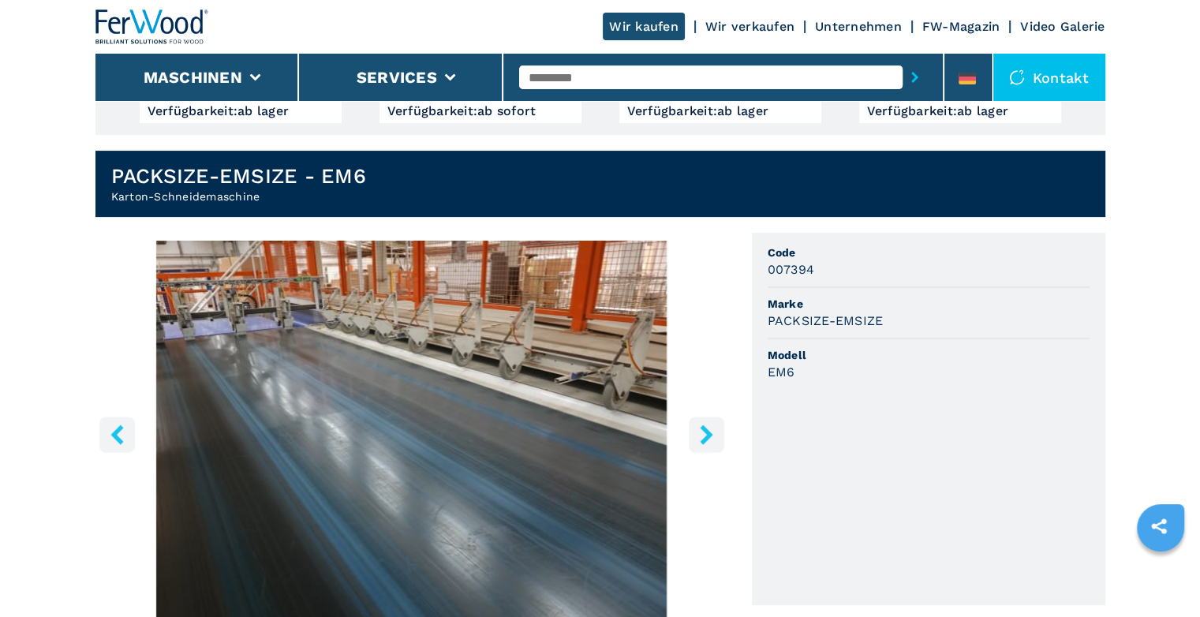
click at [702, 427] on icon "right-button" at bounding box center [706, 435] width 13 height 20
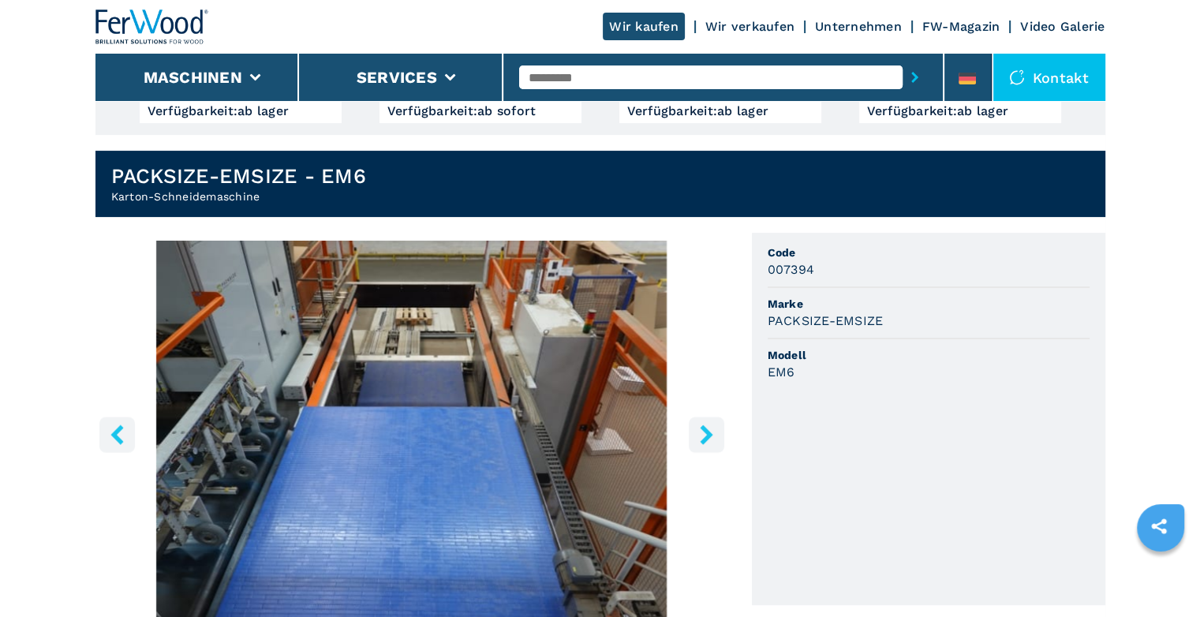
click at [107, 429] on icon "left-button" at bounding box center [117, 435] width 20 height 20
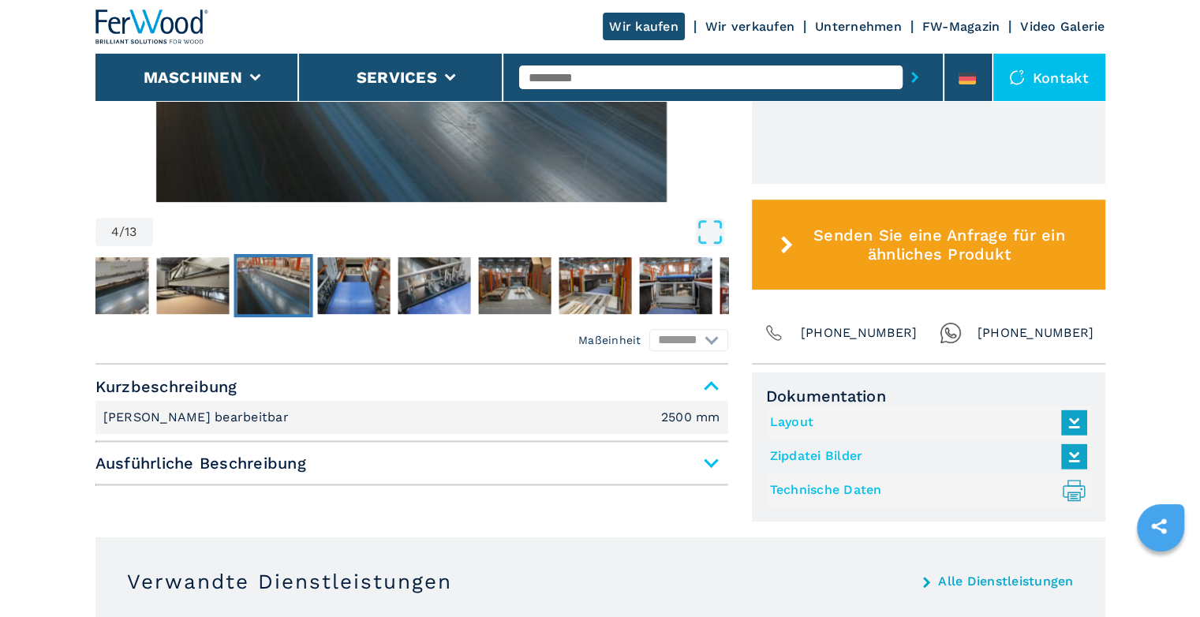
scroll to position [739, 0]
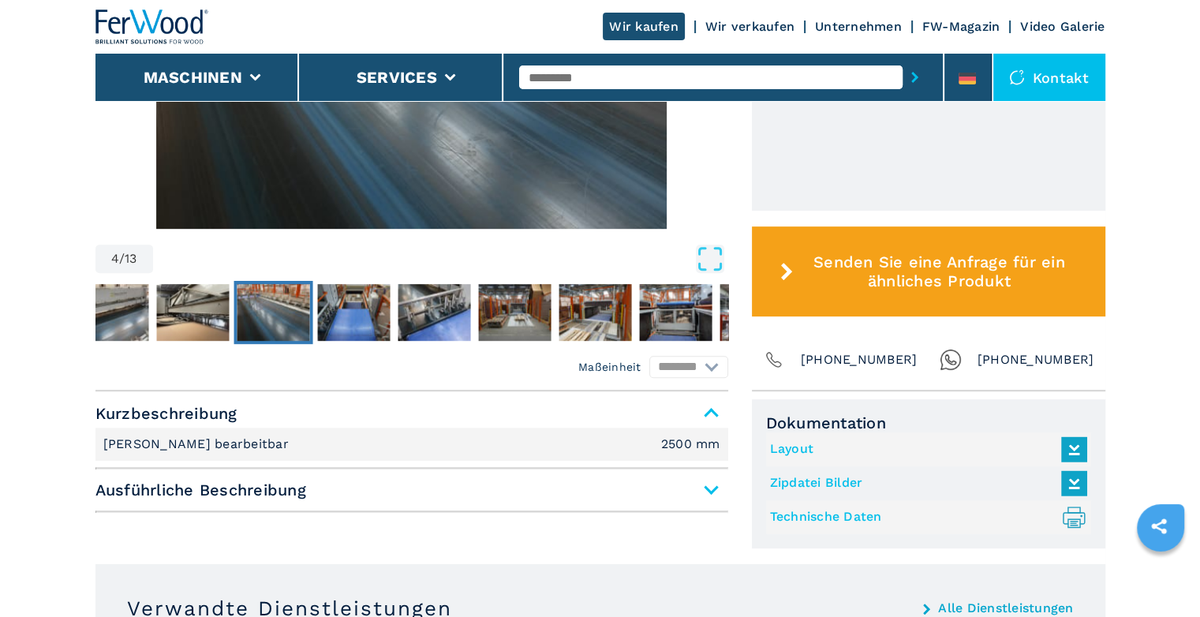
click at [713, 412] on span "Kurzbeschreibung" at bounding box center [411, 413] width 633 height 28
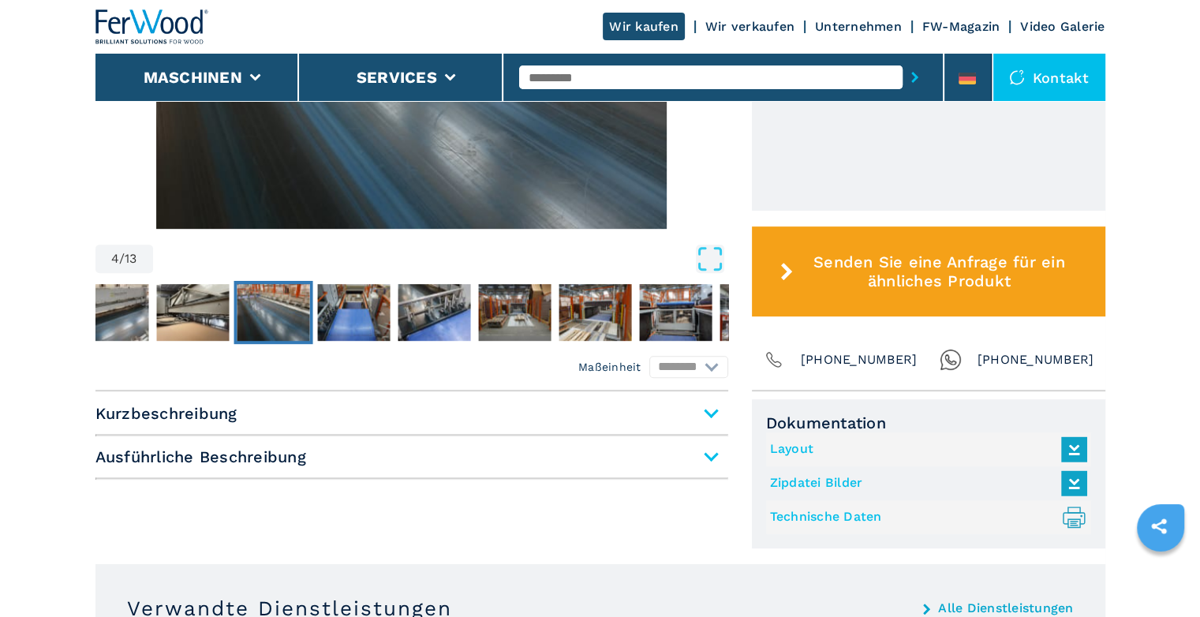
click at [713, 412] on span "Kurzbeschreibung" at bounding box center [411, 413] width 633 height 28
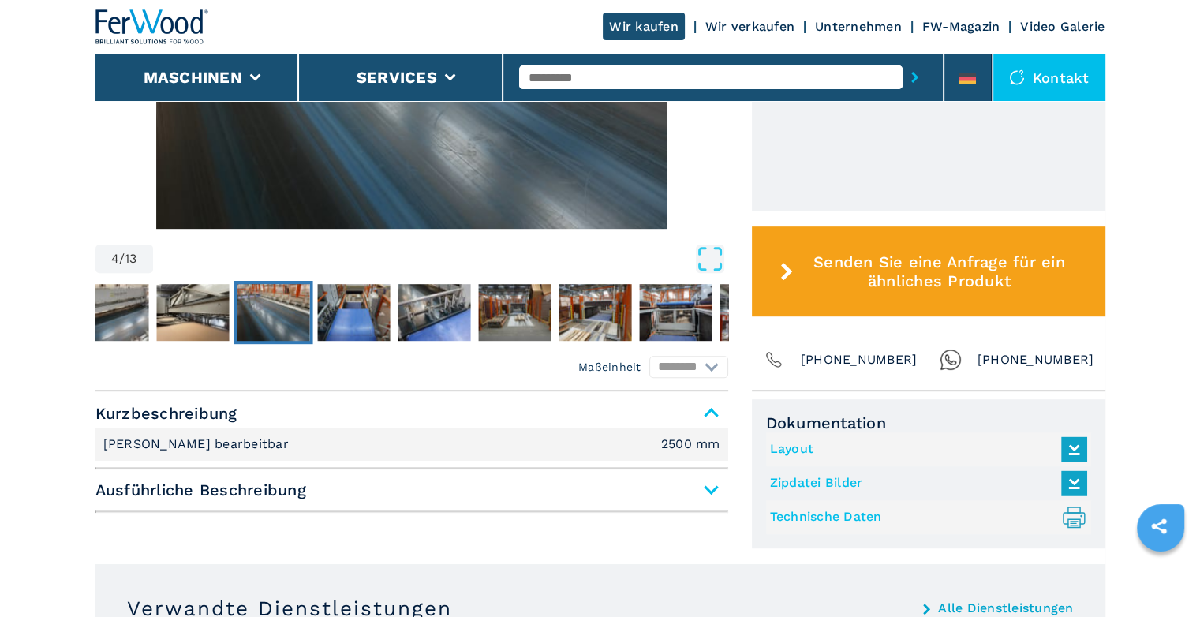
click at [713, 487] on span "Ausführliche Beschreibung" at bounding box center [411, 490] width 633 height 28
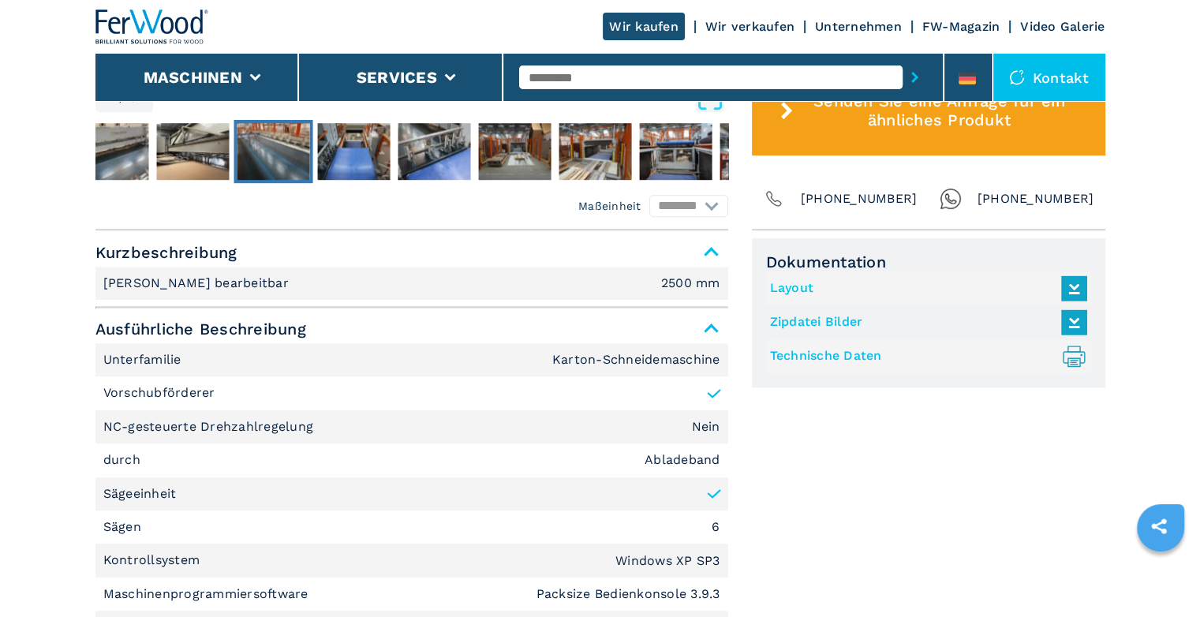
scroll to position [882, 0]
